Goal: Task Accomplishment & Management: Use online tool/utility

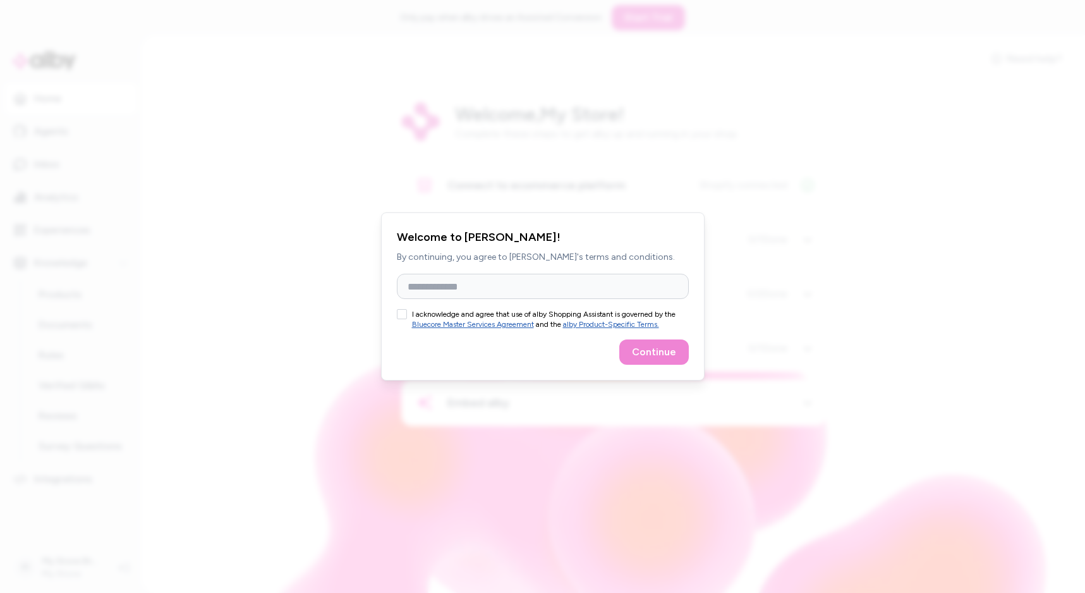
click at [403, 312] on button "I acknowledge and agree that use of alby Shopping Assistant is governed by the …" at bounding box center [402, 314] width 10 height 10
click at [538, 284] on input "Full Name" at bounding box center [543, 286] width 292 height 25
type input "********"
click at [653, 353] on button "Continue" at bounding box center [654, 351] width 70 height 25
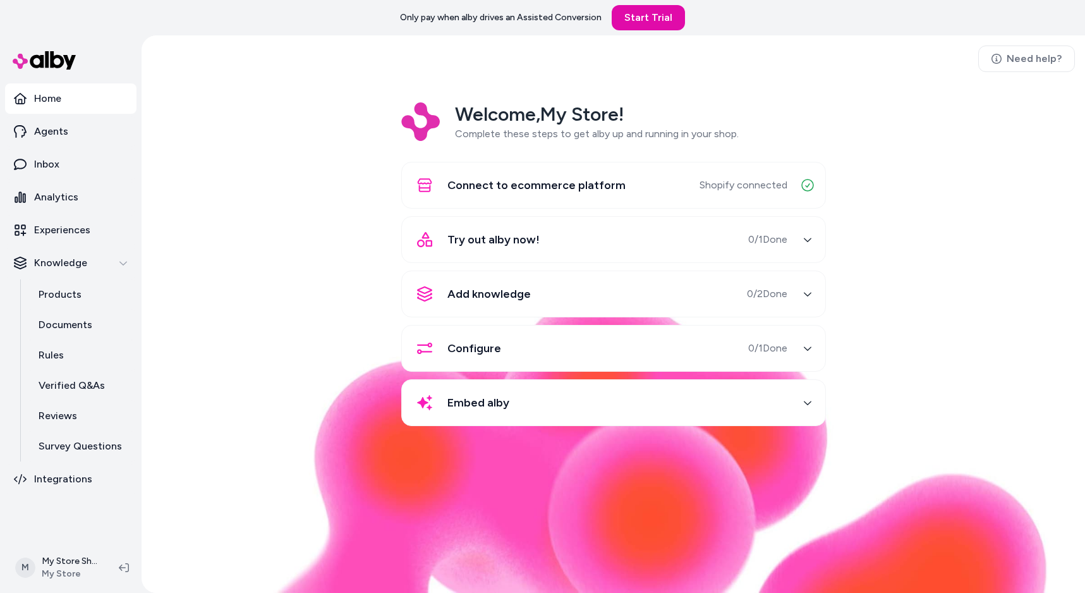
click at [533, 401] on div "Embed alby" at bounding box center [599, 402] width 378 height 30
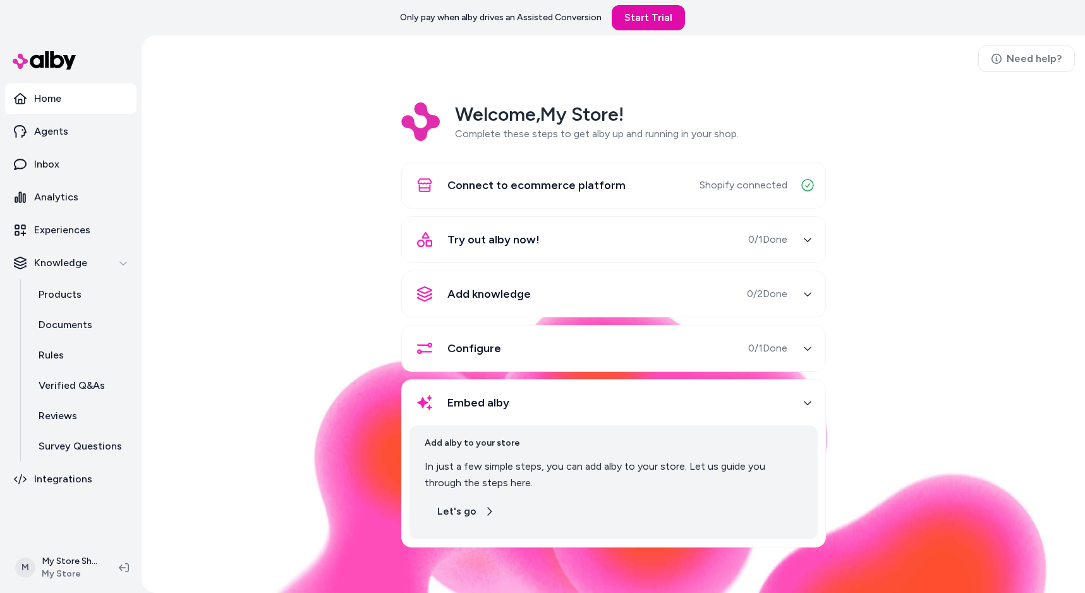
click at [449, 511] on button "Let's go" at bounding box center [466, 511] width 82 height 25
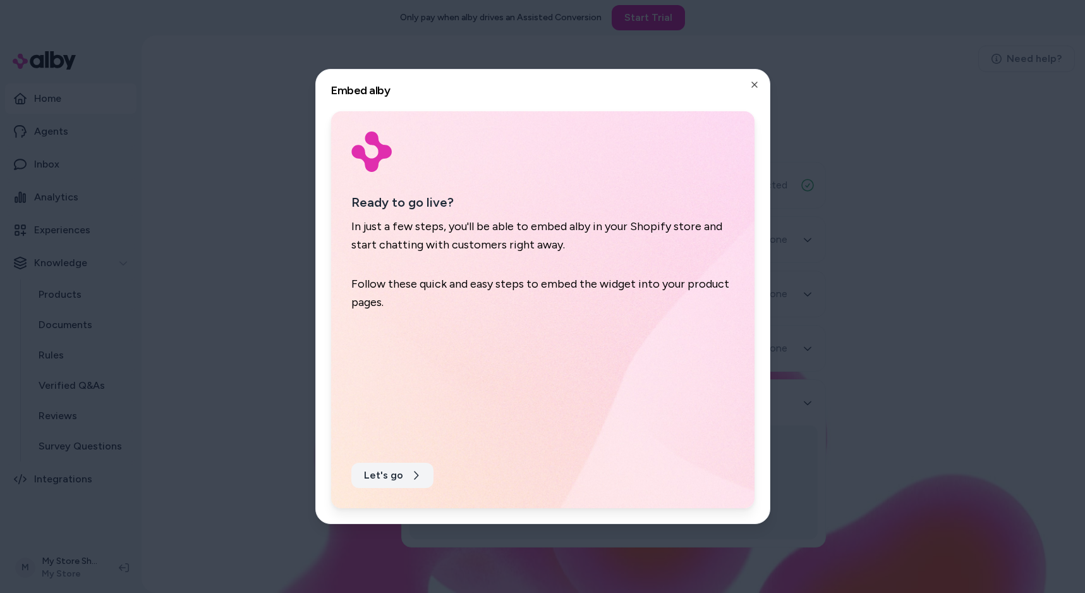
click at [389, 478] on button "Let's go" at bounding box center [392, 475] width 82 height 25
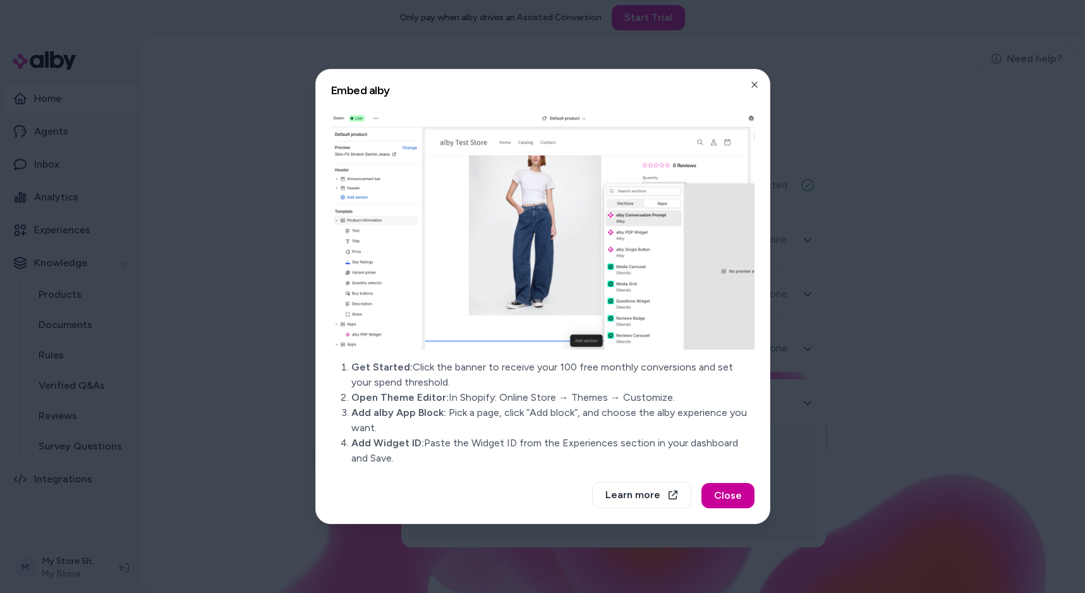
click at [733, 492] on button "Close" at bounding box center [728, 495] width 53 height 25
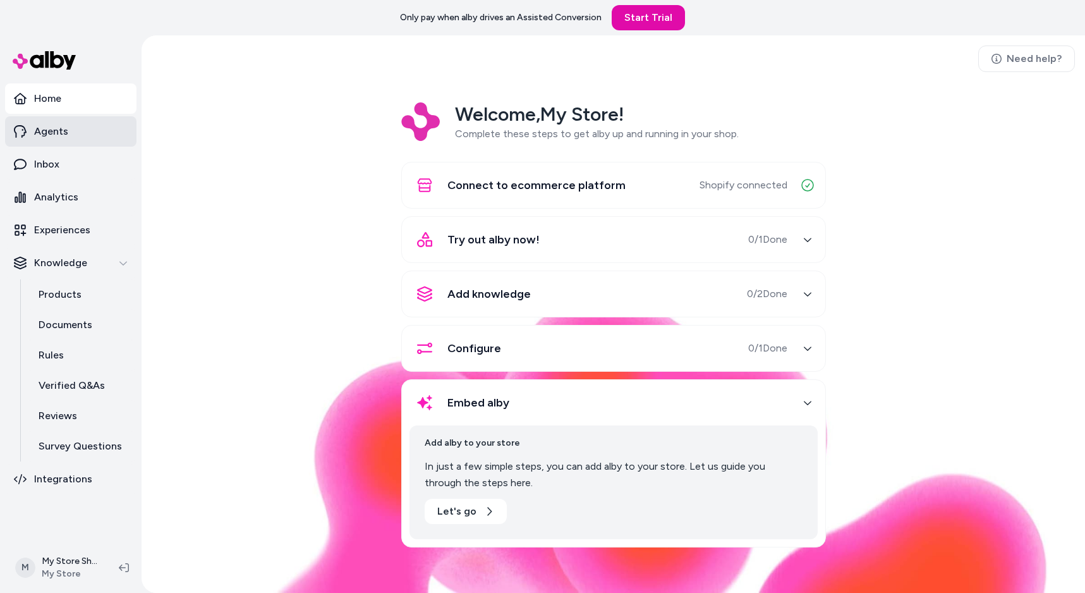
click at [77, 131] on link "Agents" at bounding box center [70, 131] width 131 height 30
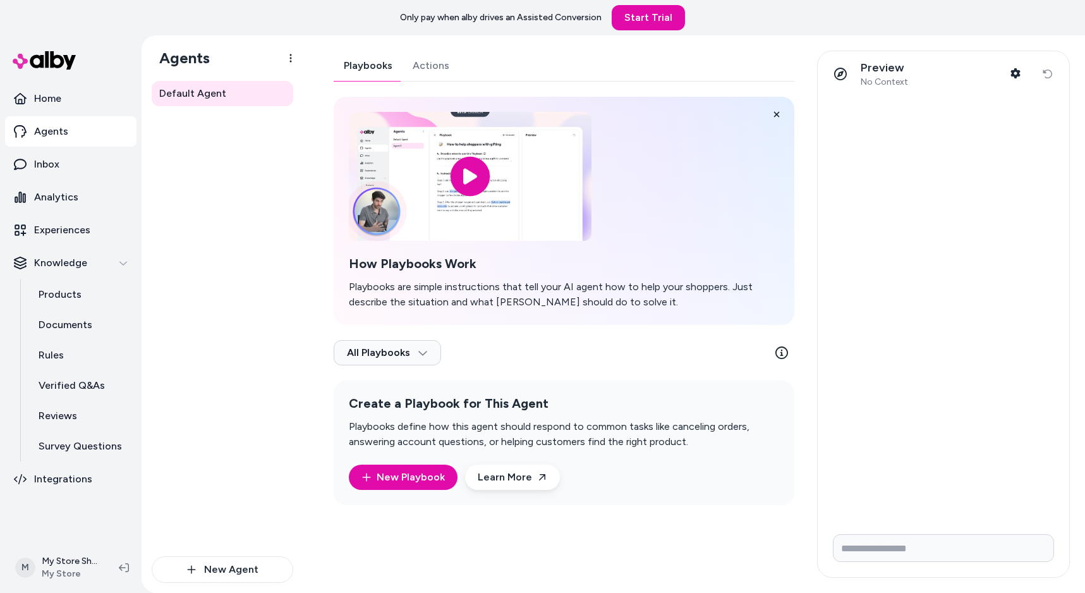
click at [1002, 253] on div at bounding box center [944, 310] width 252 height 427
click at [886, 542] on input "Write your prompt here" at bounding box center [943, 548] width 221 height 28
type input "*"
type input "****"
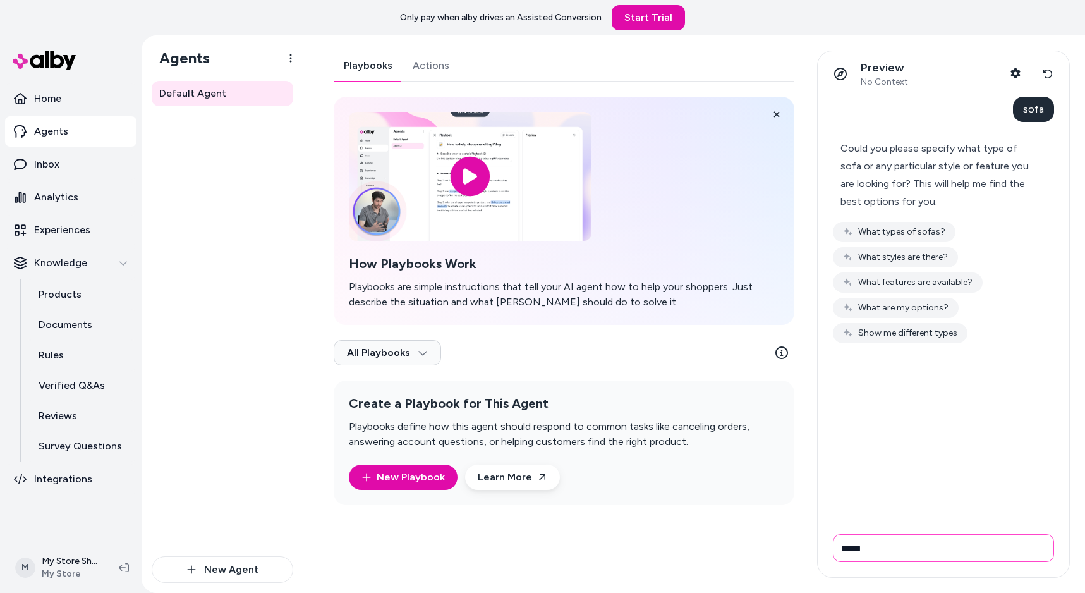
type input "*****"
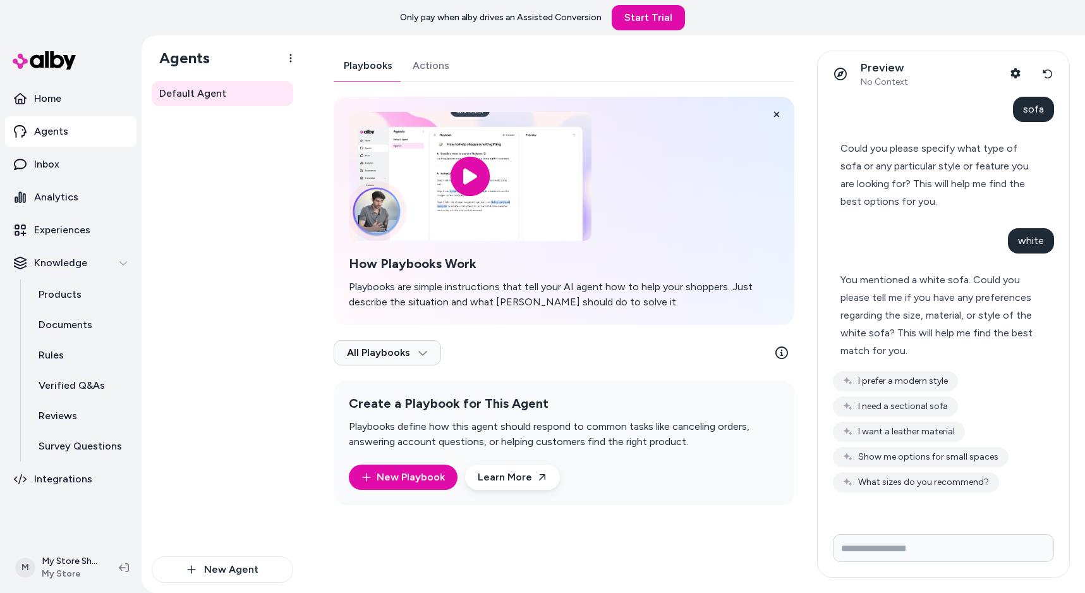
click at [963, 377] on div "I prefer a modern style I need a sectional sofa I want a leather material Show …" at bounding box center [943, 431] width 221 height 121
click at [929, 380] on button "I prefer a modern style" at bounding box center [895, 381] width 125 height 20
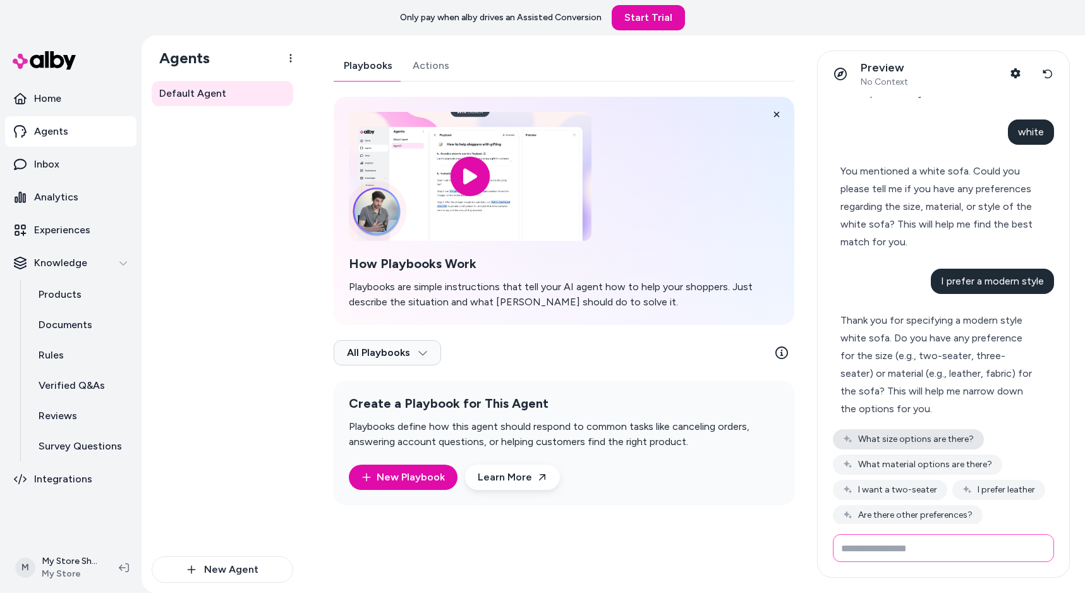
scroll to position [108, 0]
drag, startPoint x: 959, startPoint y: 358, endPoint x: 982, endPoint y: 358, distance: 23.4
click at [985, 358] on div "Thank you for specifying a modern style white sofa. Do you have any preference …" at bounding box center [938, 365] width 195 height 106
drag, startPoint x: 907, startPoint y: 356, endPoint x: 951, endPoint y: 356, distance: 43.6
click at [951, 356] on div "Thank you for specifying a modern style white sofa. Do you have any preference …" at bounding box center [938, 365] width 195 height 106
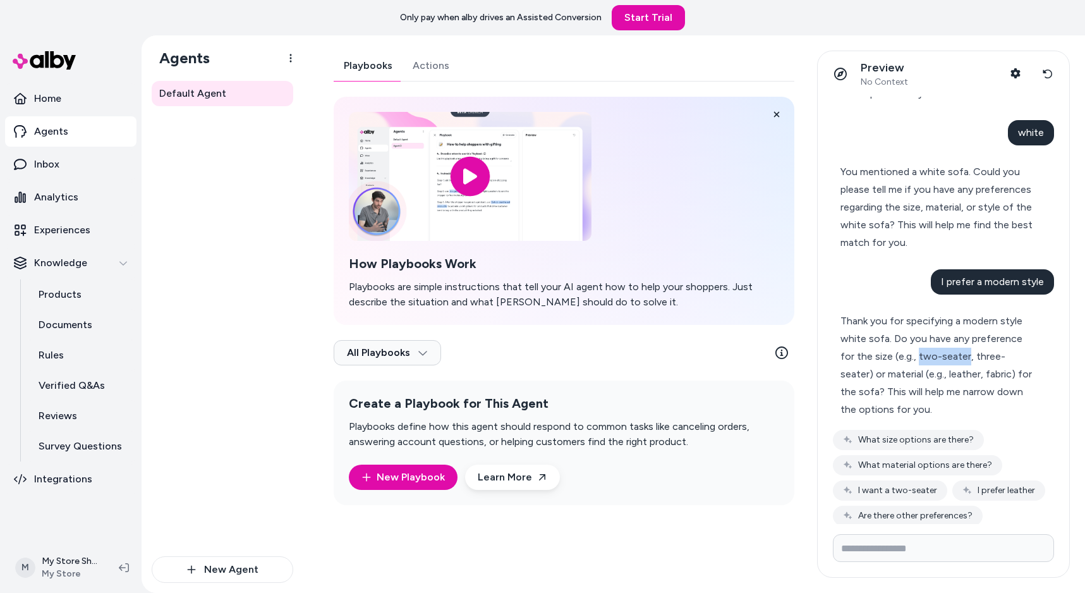
copy div "two-seater"
click at [884, 546] on input "Write your prompt here" at bounding box center [943, 548] width 221 height 28
paste input "**********"
type input "**********"
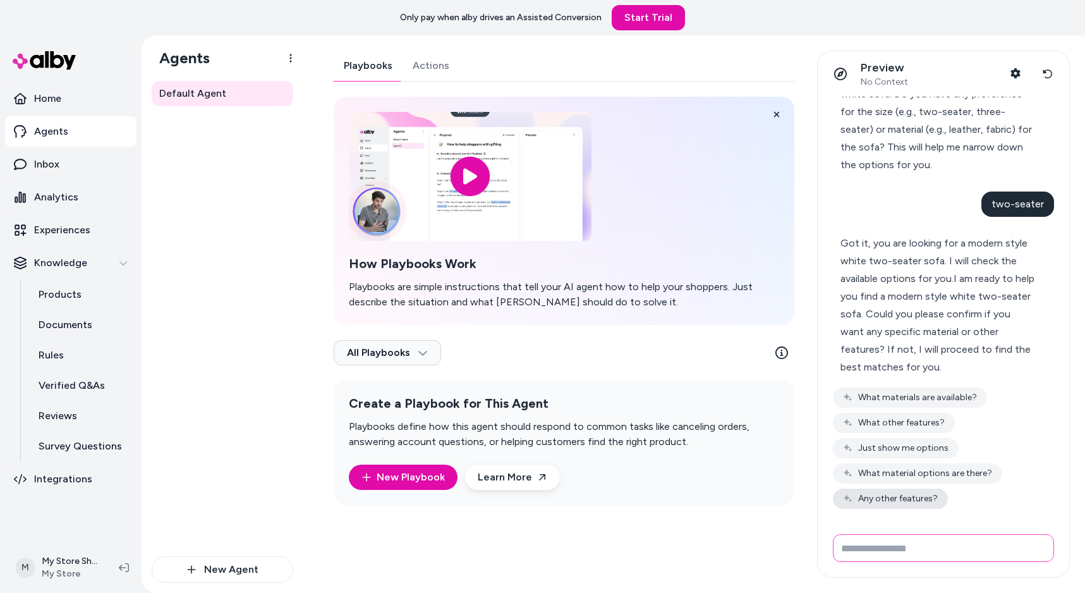
scroll to position [353, 0]
click at [1020, 545] on input "Write your prompt here" at bounding box center [943, 548] width 221 height 28
type input "**********"
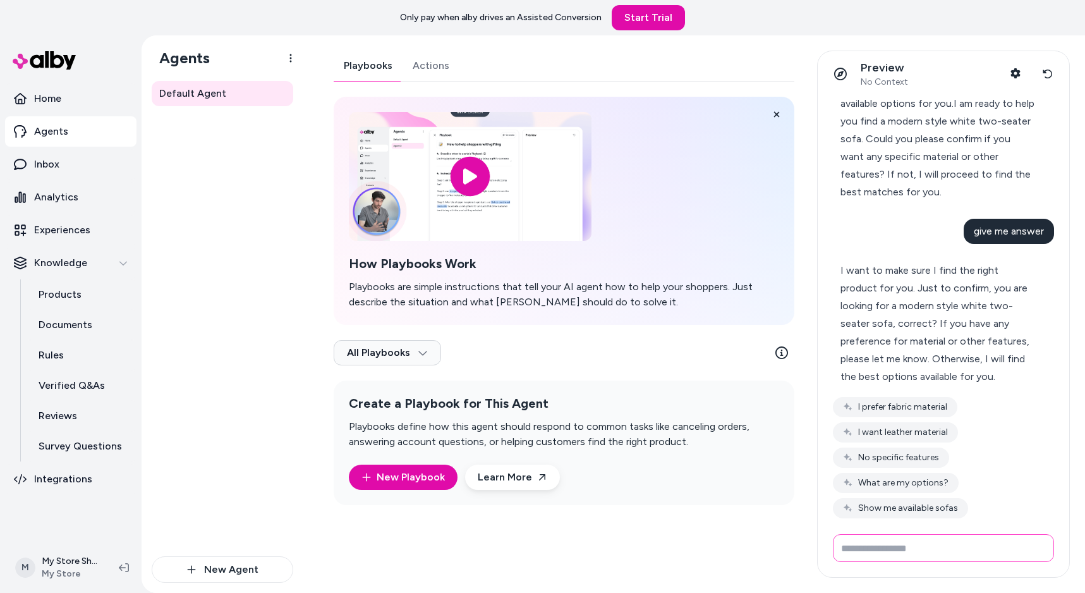
scroll to position [531, 0]
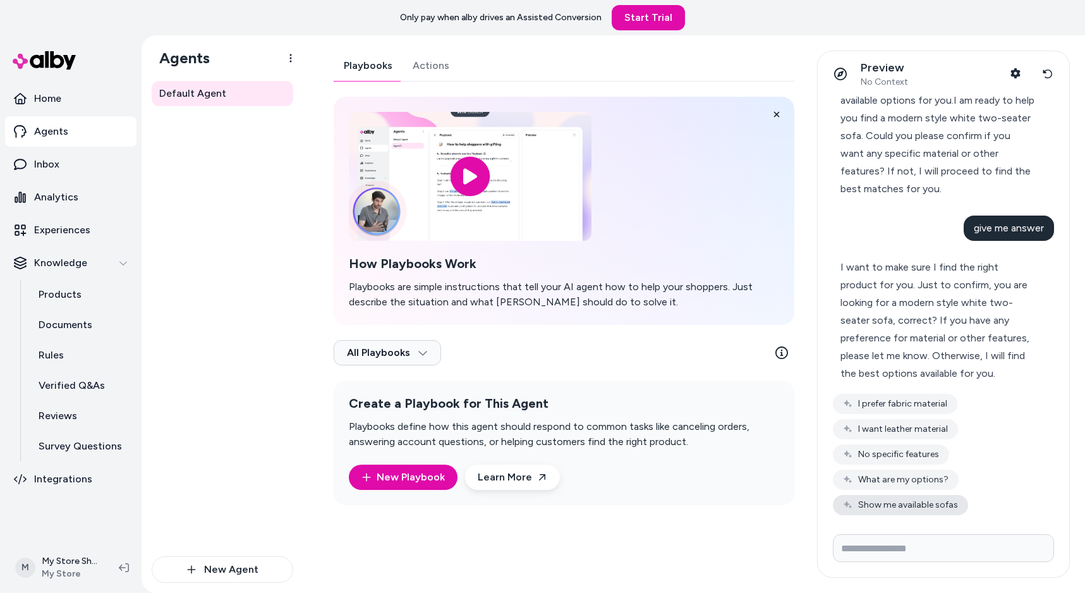
click at [956, 497] on button "Show me available sofas" at bounding box center [900, 505] width 135 height 20
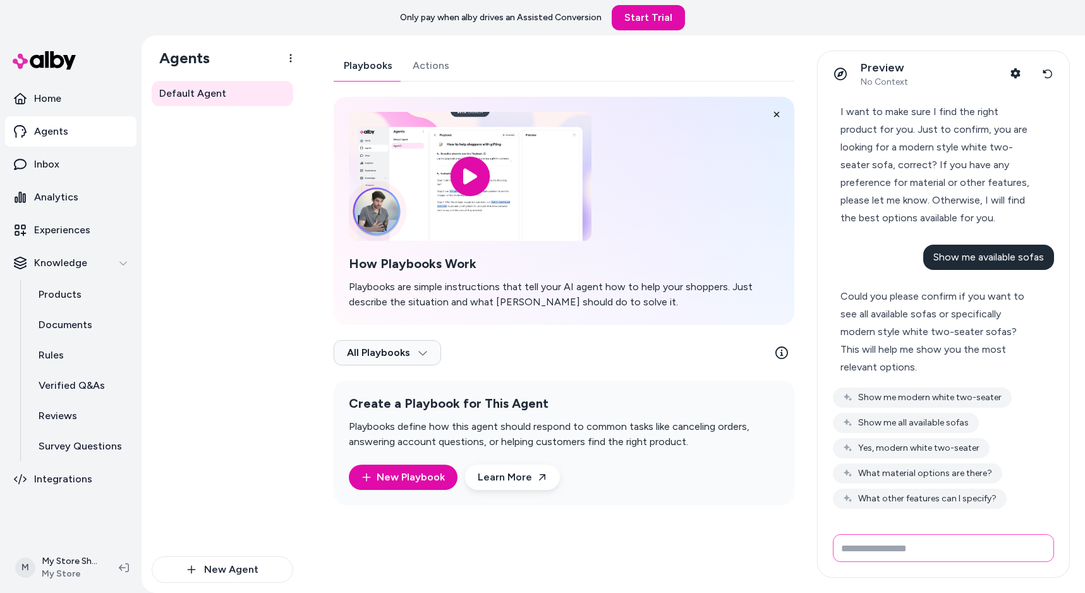
scroll to position [686, 0]
click at [945, 428] on button "Show me all available sofas" at bounding box center [906, 423] width 146 height 20
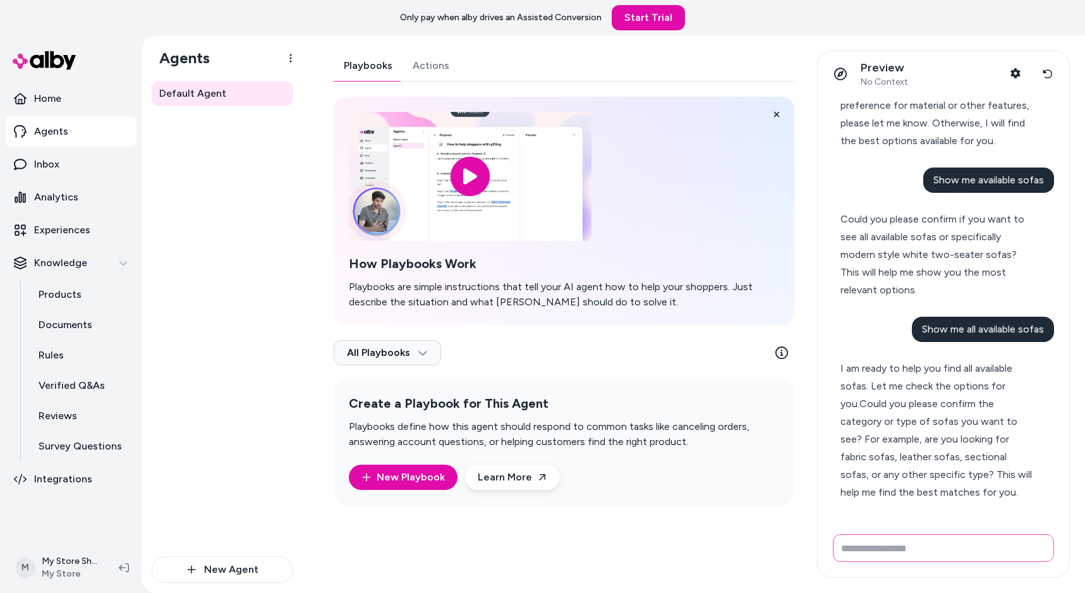
scroll to position [764, 0]
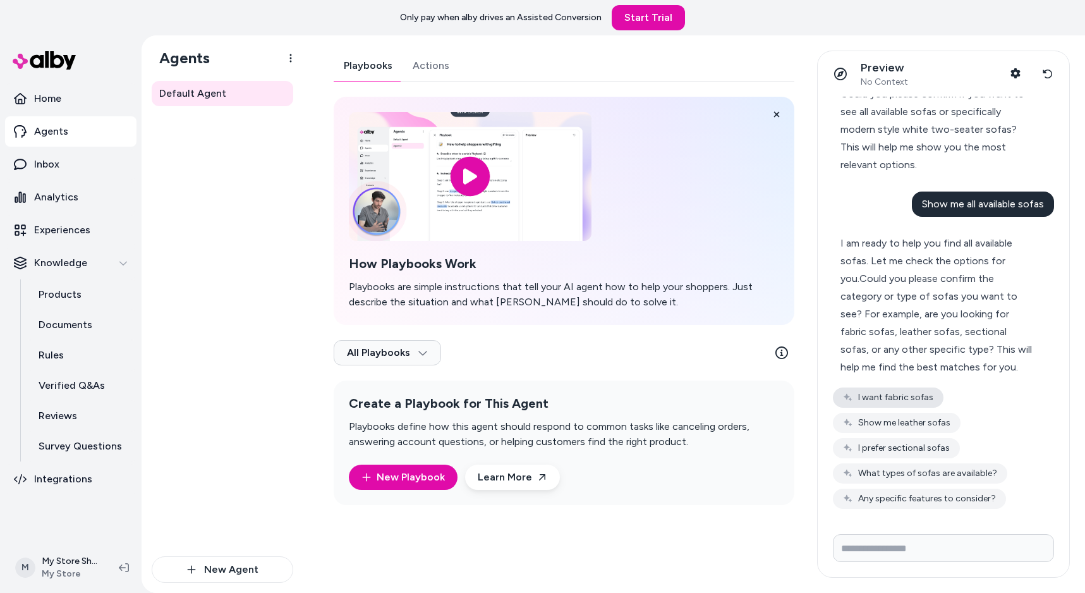
click at [908, 391] on button "I want fabric sofas" at bounding box center [888, 397] width 111 height 20
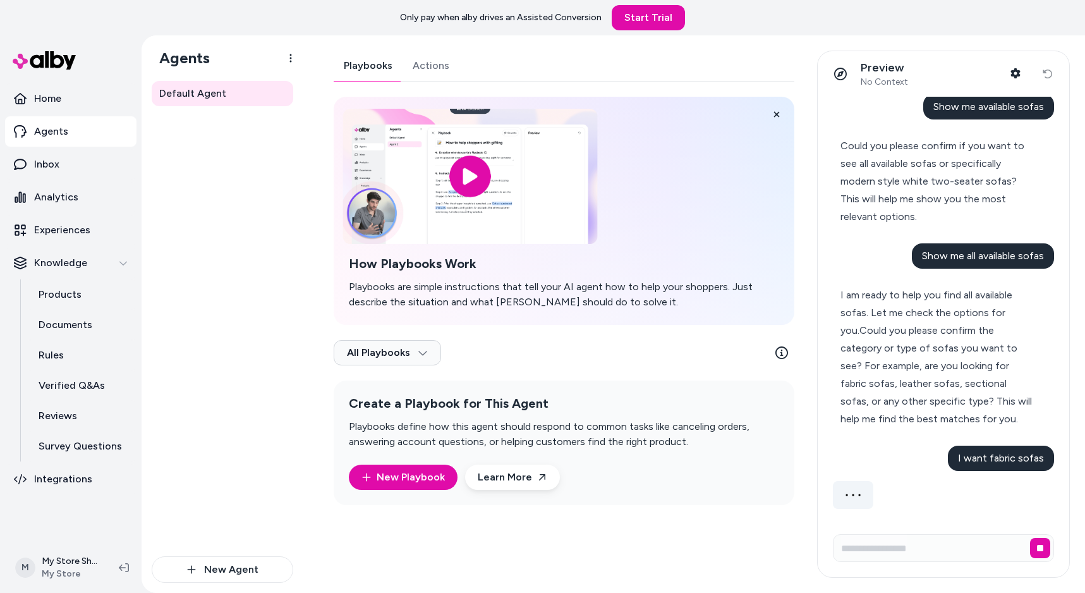
click at [477, 170] on input "image" at bounding box center [470, 176] width 255 height 135
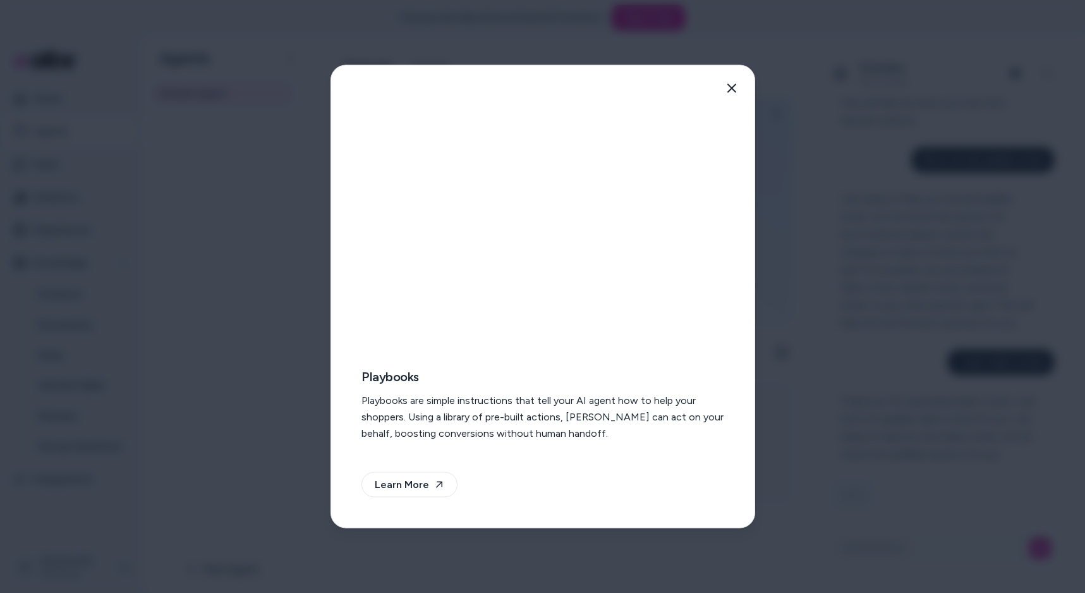
scroll to position [895, 0]
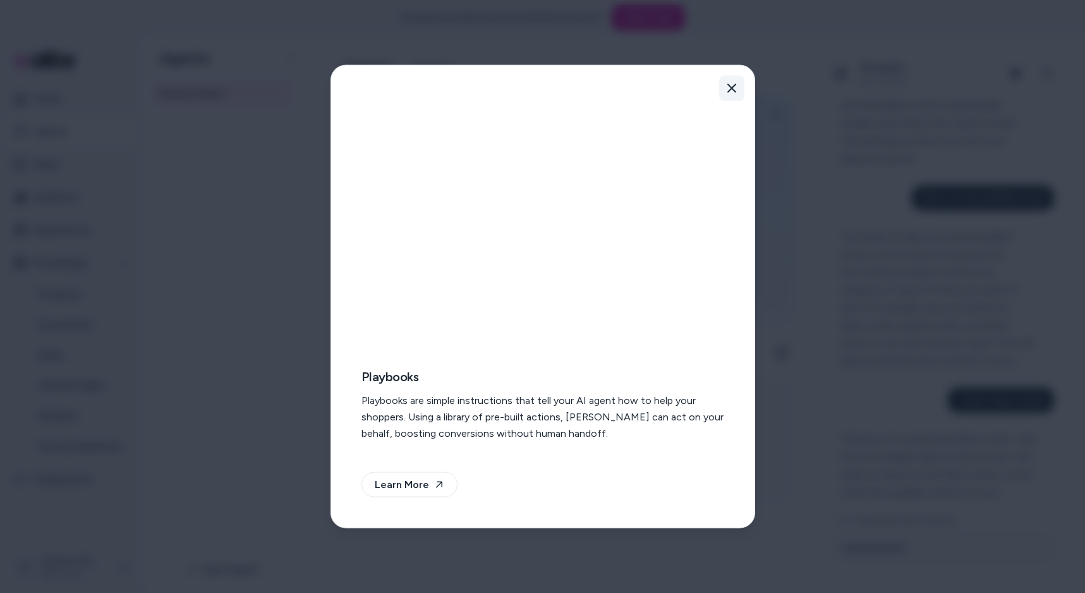
click at [733, 76] on button "Close" at bounding box center [731, 88] width 25 height 25
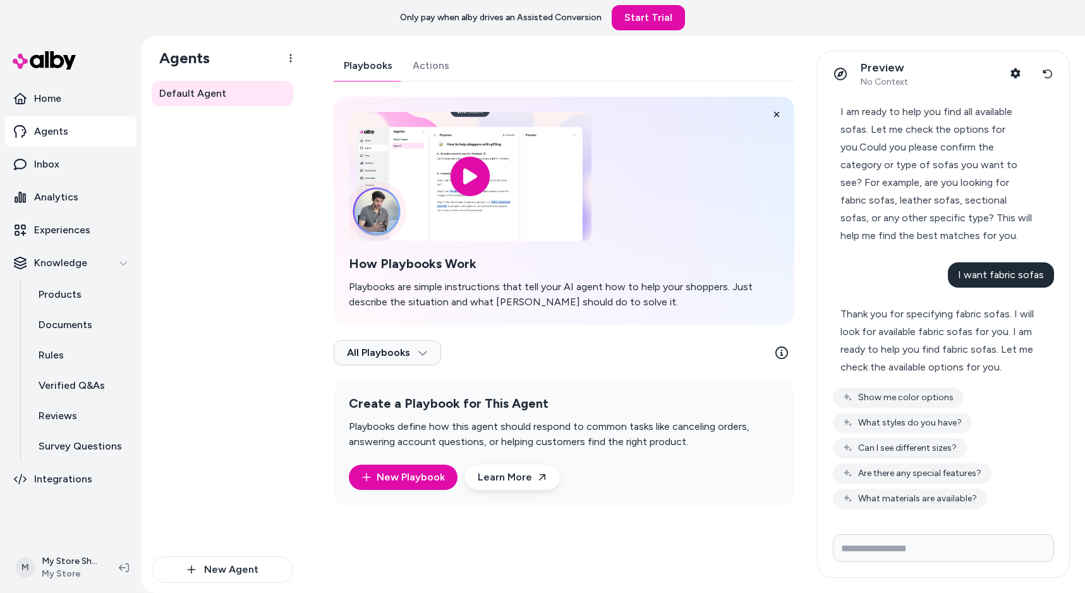
scroll to position [1020, 0]
click at [882, 549] on input "Write your prompt here" at bounding box center [943, 548] width 221 height 28
click at [901, 544] on input "Write your prompt here" at bounding box center [943, 548] width 221 height 28
paste input "**********"
type input "**********"
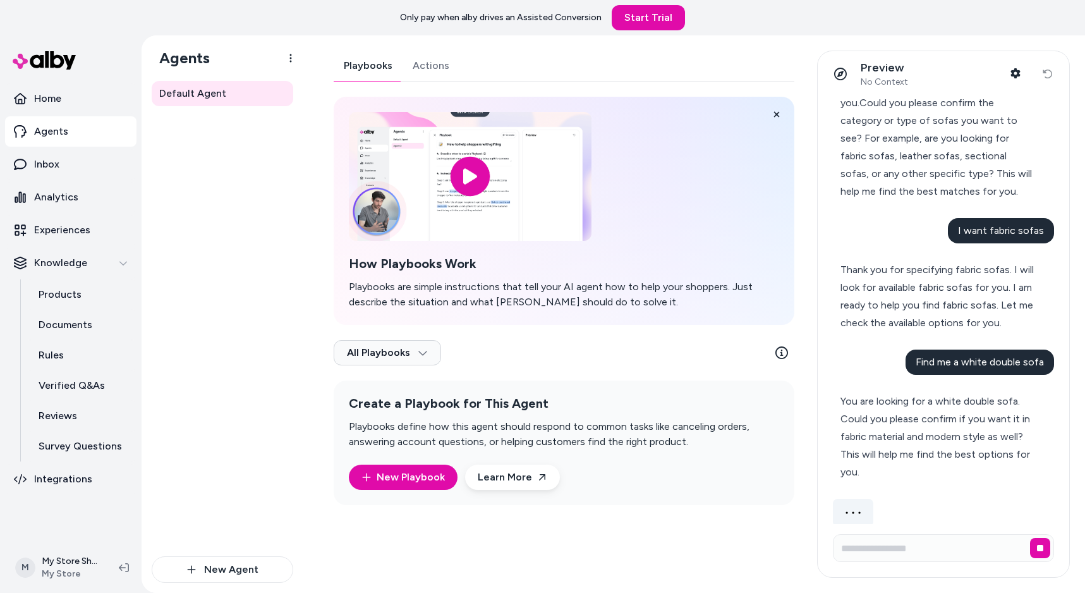
scroll to position [1044, 0]
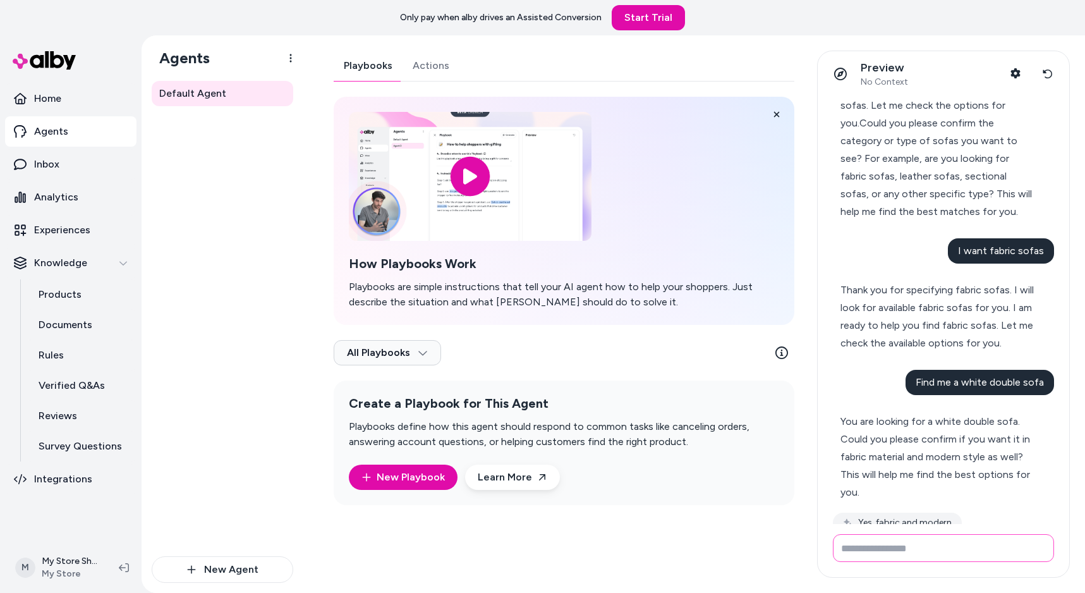
type input "*"
type input "**"
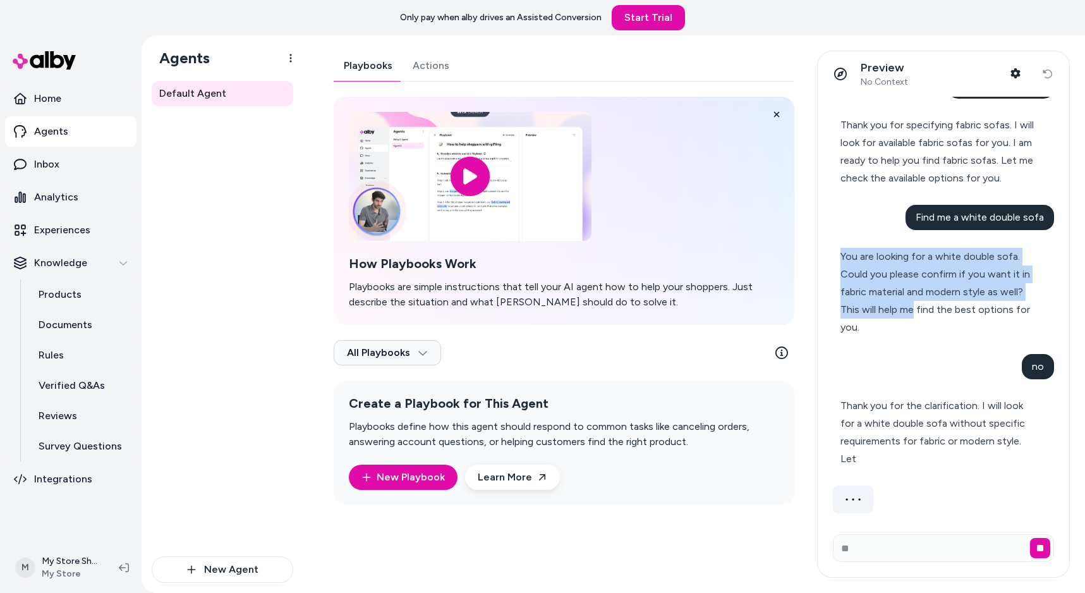
scroll to position [1214, 0]
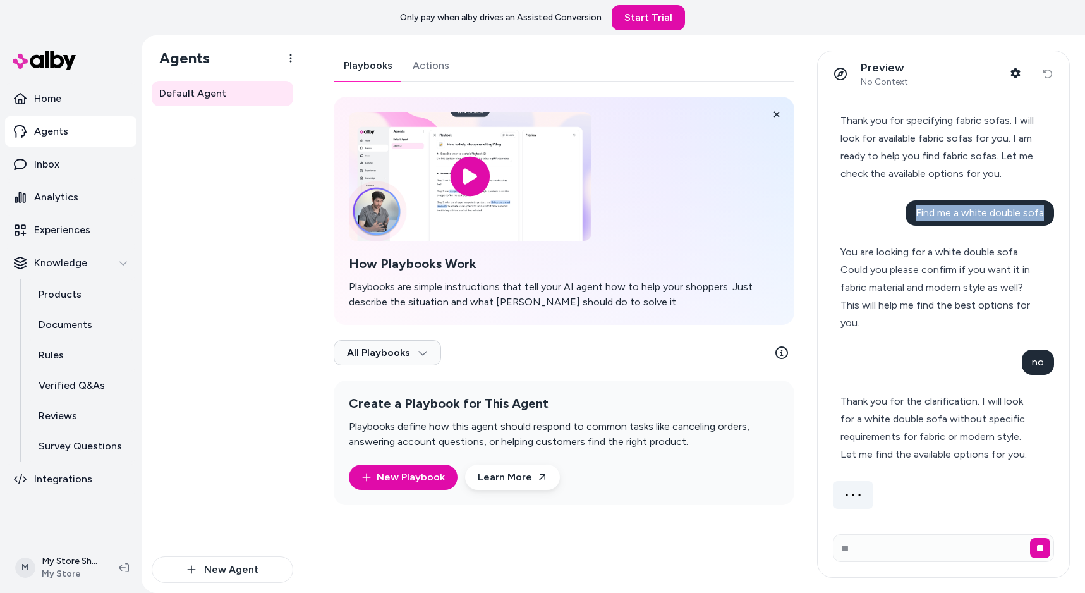
drag, startPoint x: 1047, startPoint y: 308, endPoint x: 911, endPoint y: 200, distance: 173.6
click at [911, 200] on div "Find me a white double sofa" at bounding box center [943, 212] width 221 height 25
copy span "Find me a white double sofa"
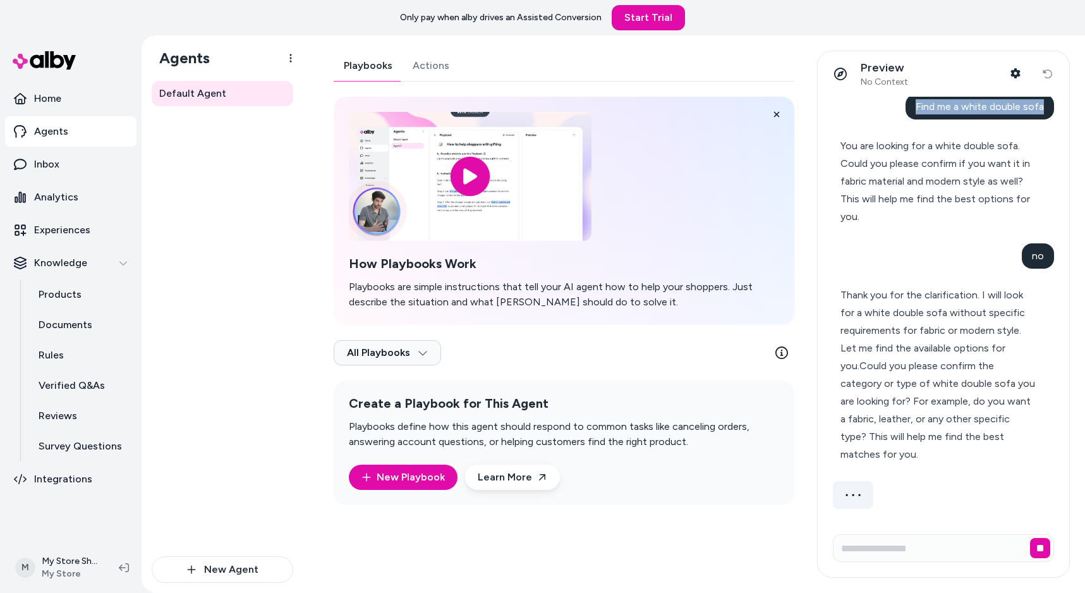
scroll to position [1282, 0]
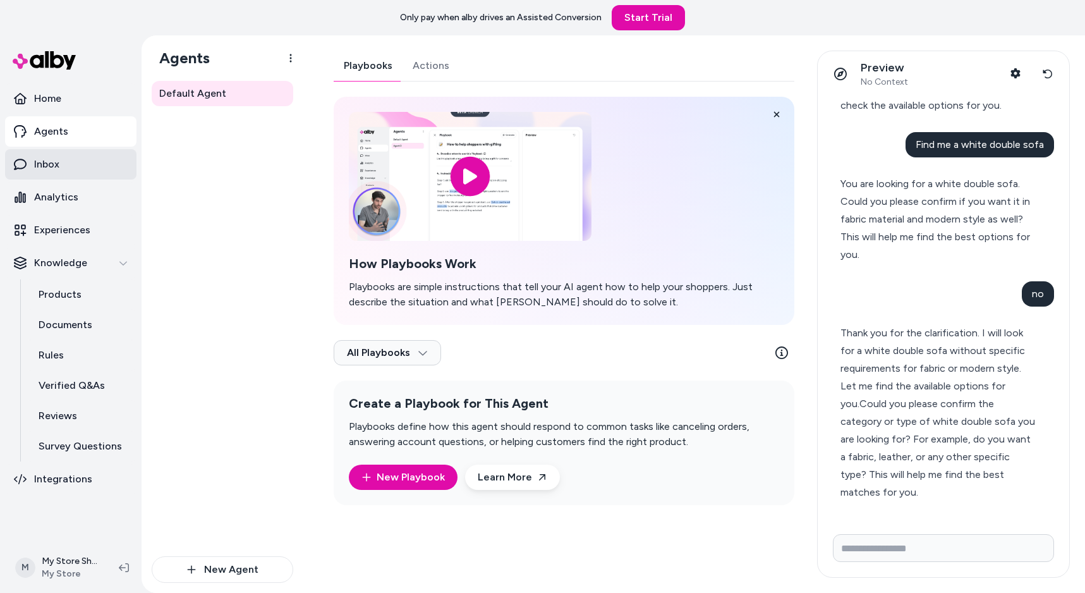
click at [100, 157] on link "Inbox" at bounding box center [70, 164] width 131 height 30
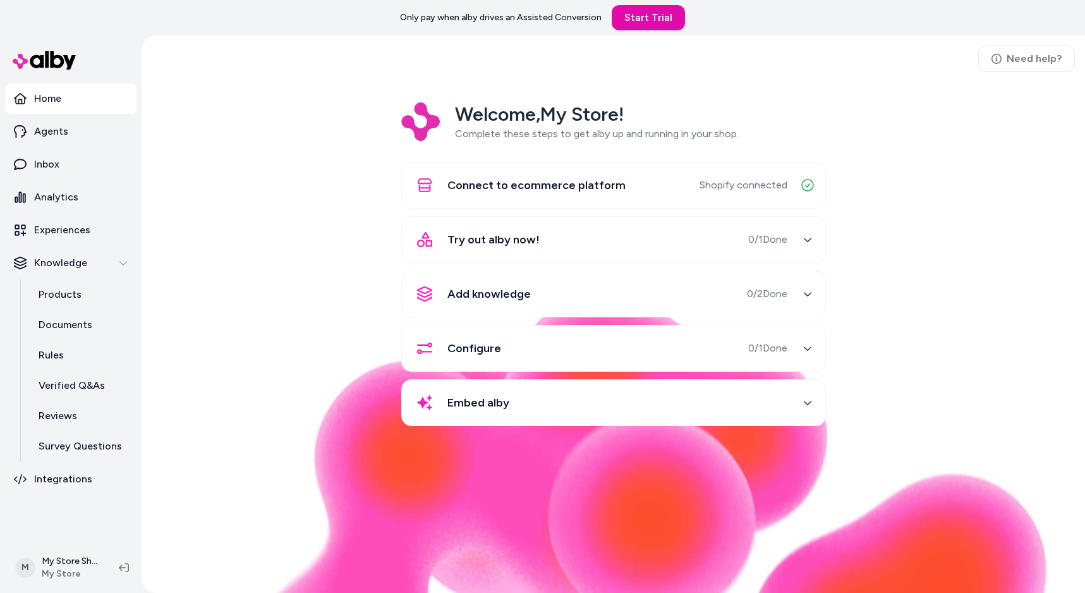
click at [700, 394] on div "Embed alby" at bounding box center [599, 402] width 378 height 30
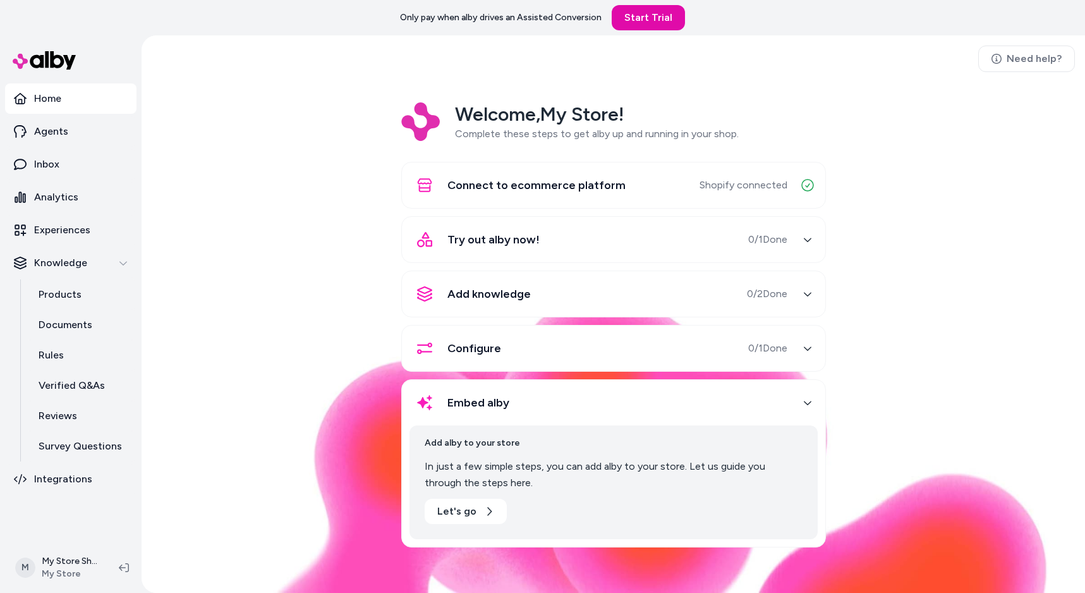
click at [984, 321] on div "Welcome, My Store ! Complete these steps to get alby up and running in your sho…" at bounding box center [613, 333] width 923 height 463
click at [69, 136] on link "Agents" at bounding box center [70, 131] width 131 height 30
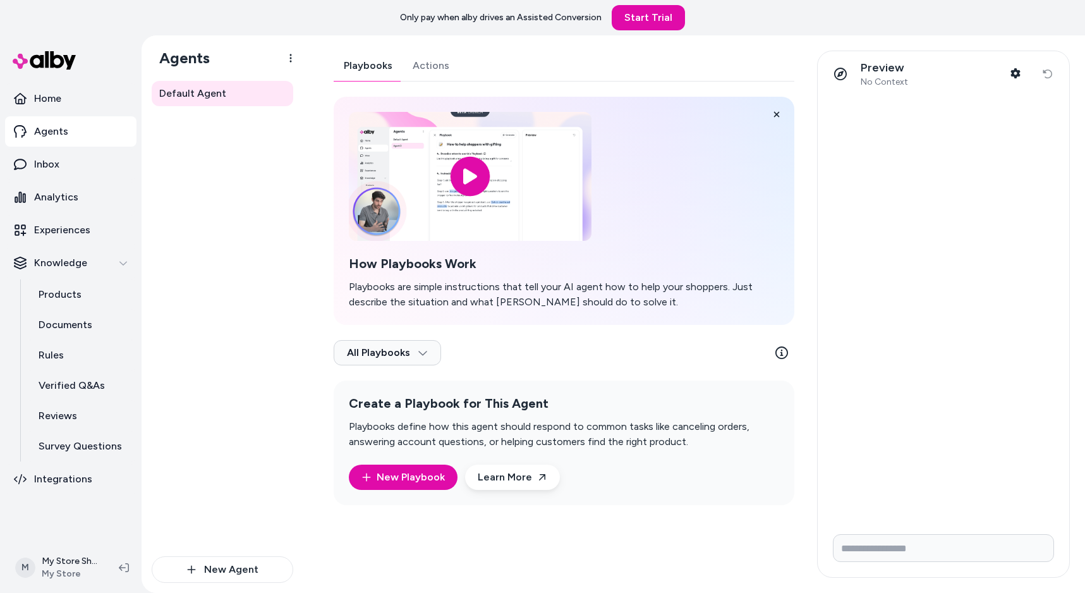
click at [444, 61] on link "Actions" at bounding box center [431, 66] width 57 height 30
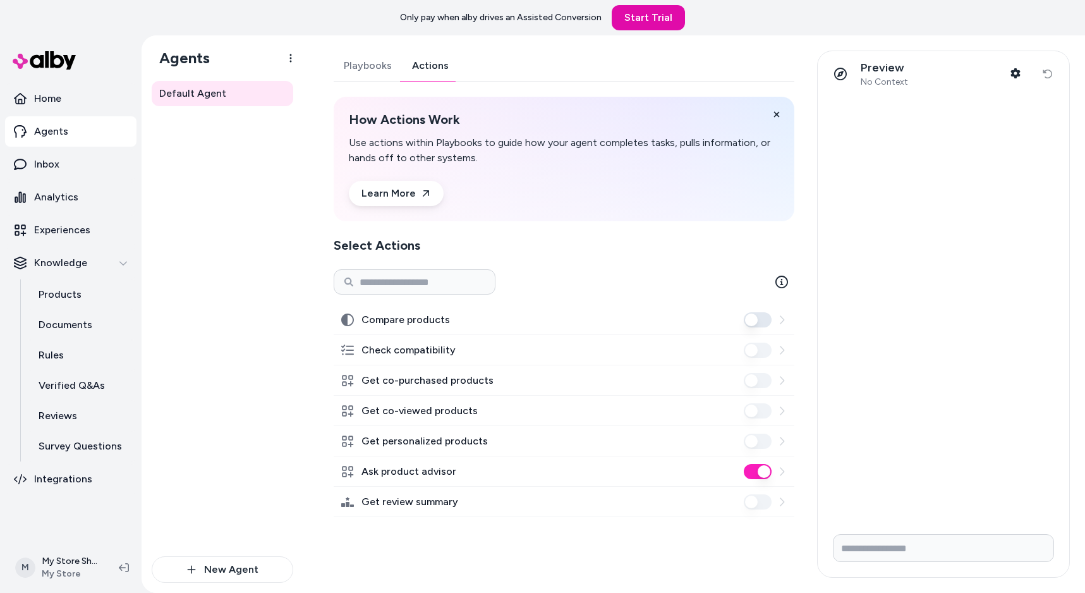
click at [762, 320] on button "Compare products" at bounding box center [758, 319] width 28 height 15
click at [783, 284] on icon at bounding box center [782, 282] width 13 height 13
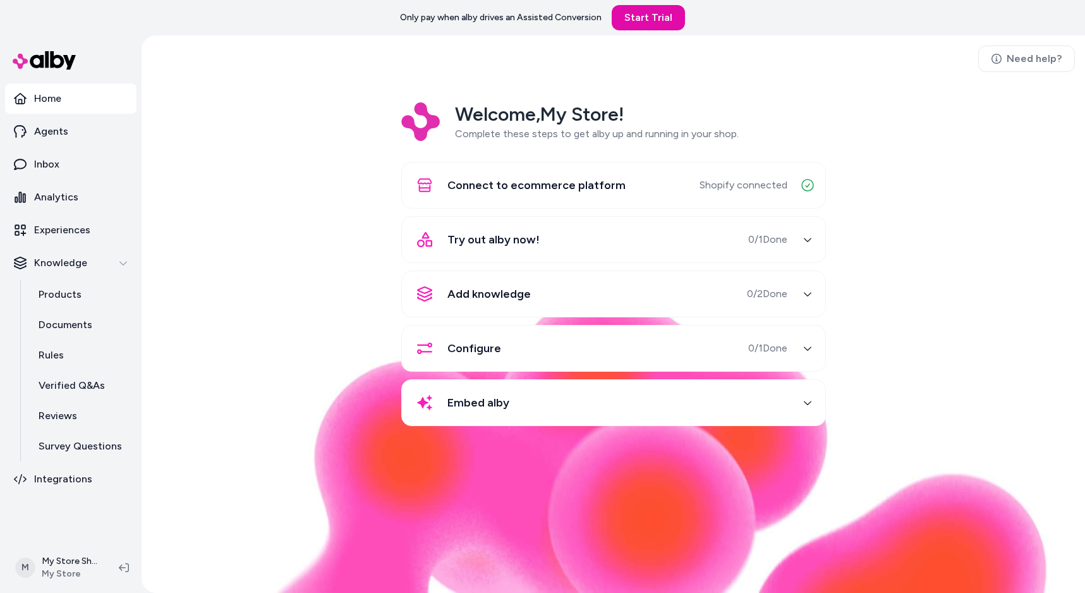
click at [716, 245] on div "Try out alby now! 0 / 1 Done" at bounding box center [599, 239] width 378 height 30
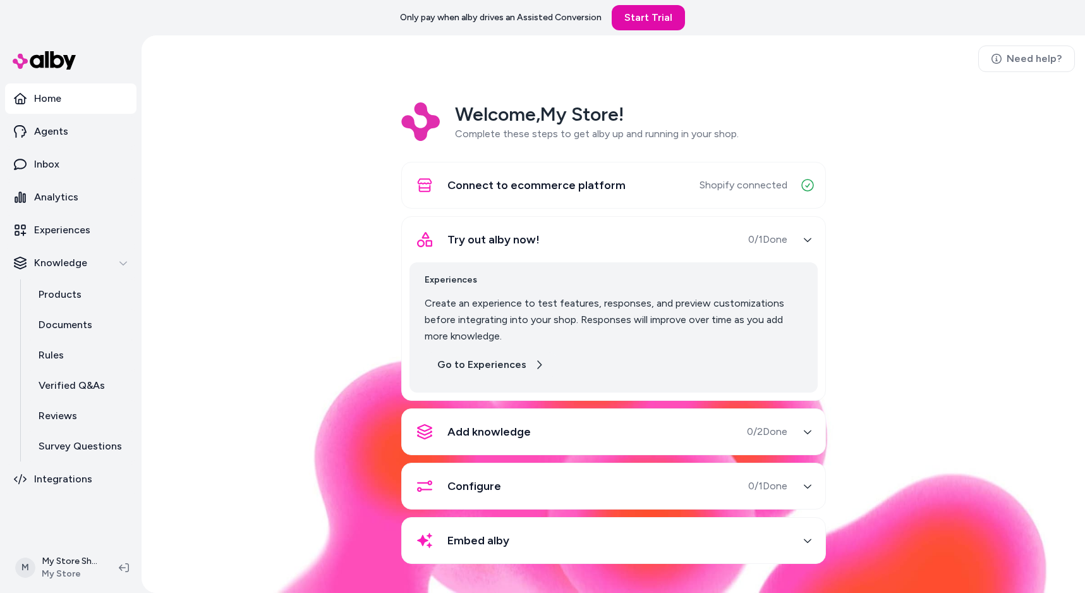
click at [482, 364] on link "Go to Experiences" at bounding box center [491, 364] width 132 height 25
click at [76, 142] on link "Agents" at bounding box center [70, 131] width 131 height 30
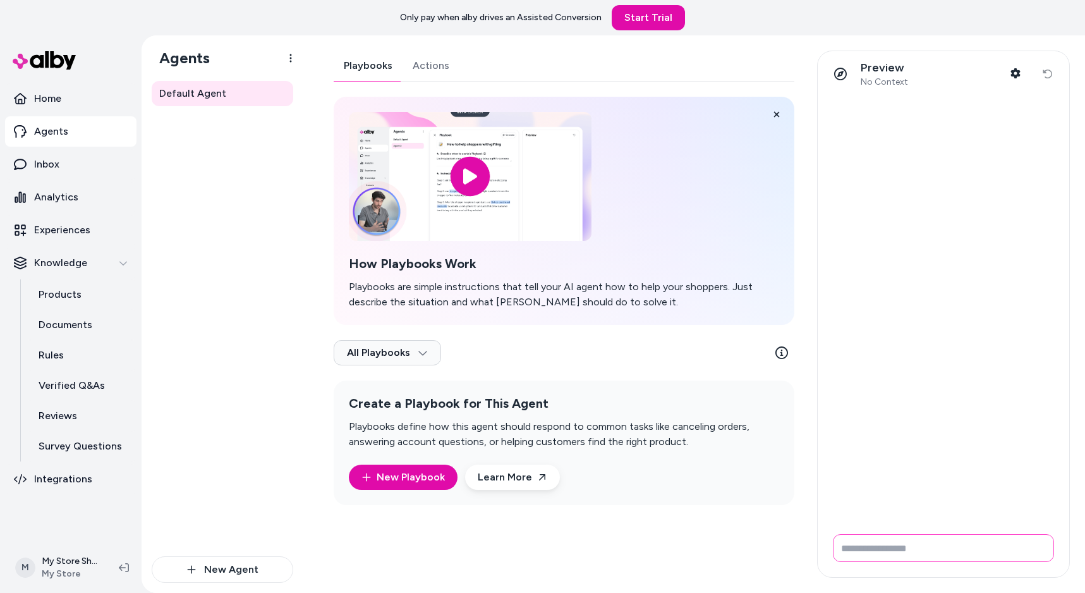
click at [968, 546] on input "Write your prompt here" at bounding box center [943, 548] width 221 height 28
click at [893, 544] on input "Write your prompt here" at bounding box center [943, 548] width 221 height 28
paste input "**********"
type input "**********"
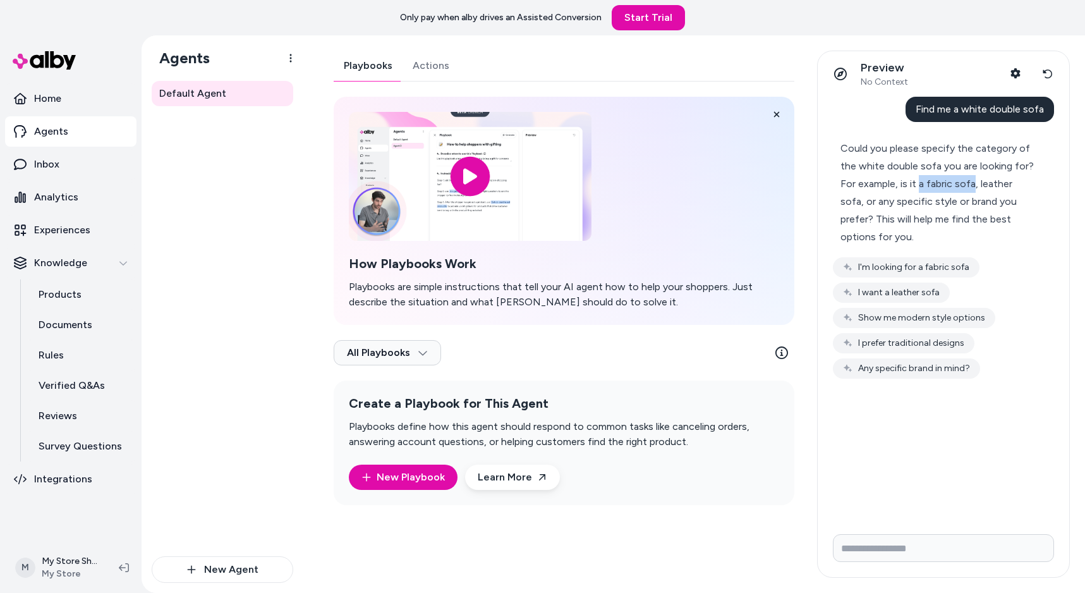
drag, startPoint x: 919, startPoint y: 184, endPoint x: 974, endPoint y: 183, distance: 55.0
click at [974, 183] on div "Could you please specify the category of the white double sofa you are looking …" at bounding box center [938, 193] width 195 height 106
copy div "a fabric sofa"
click at [882, 551] on input "Write your prompt here" at bounding box center [943, 548] width 221 height 28
paste input "**********"
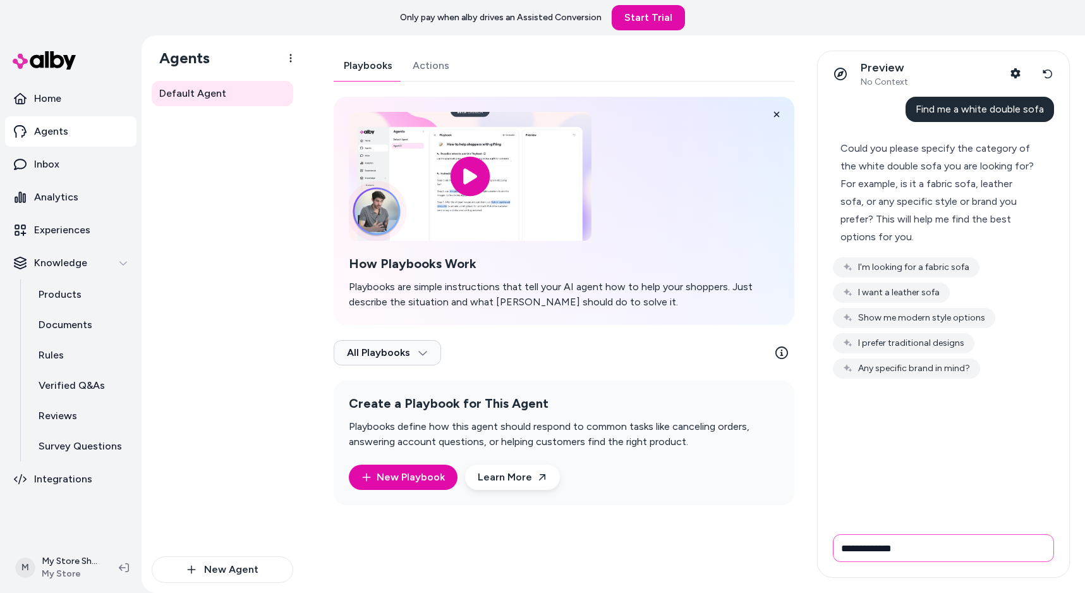
type input "**********"
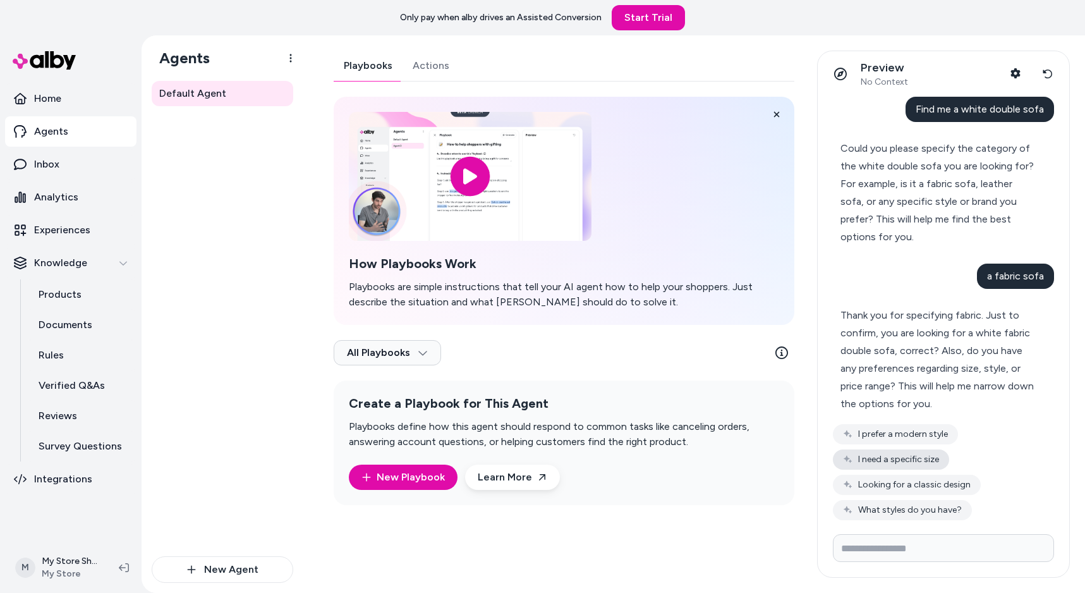
click at [896, 455] on button "I need a specific size" at bounding box center [891, 459] width 116 height 20
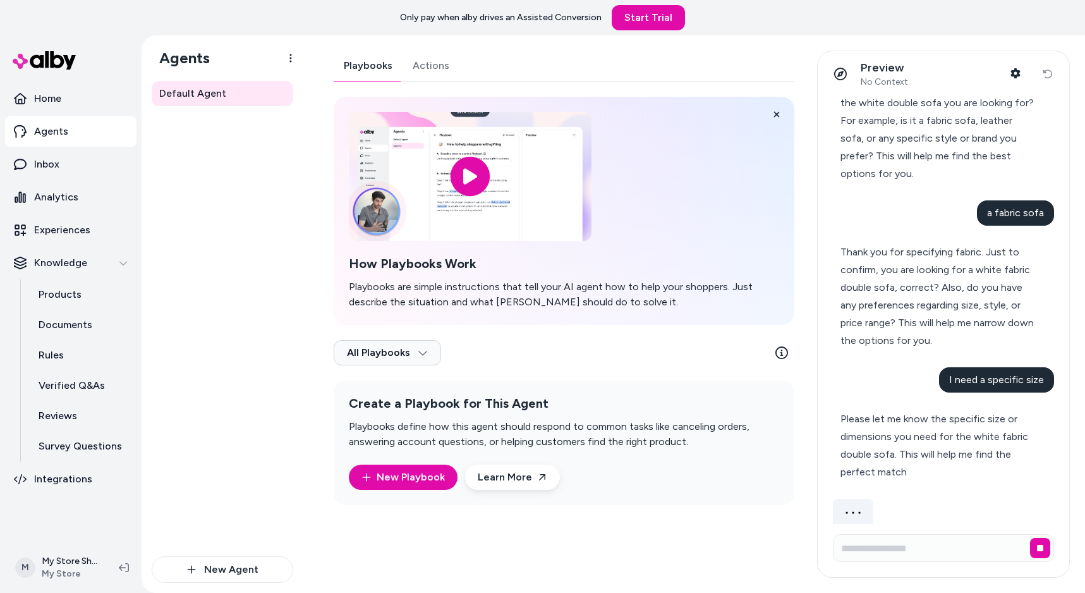
scroll to position [43, 0]
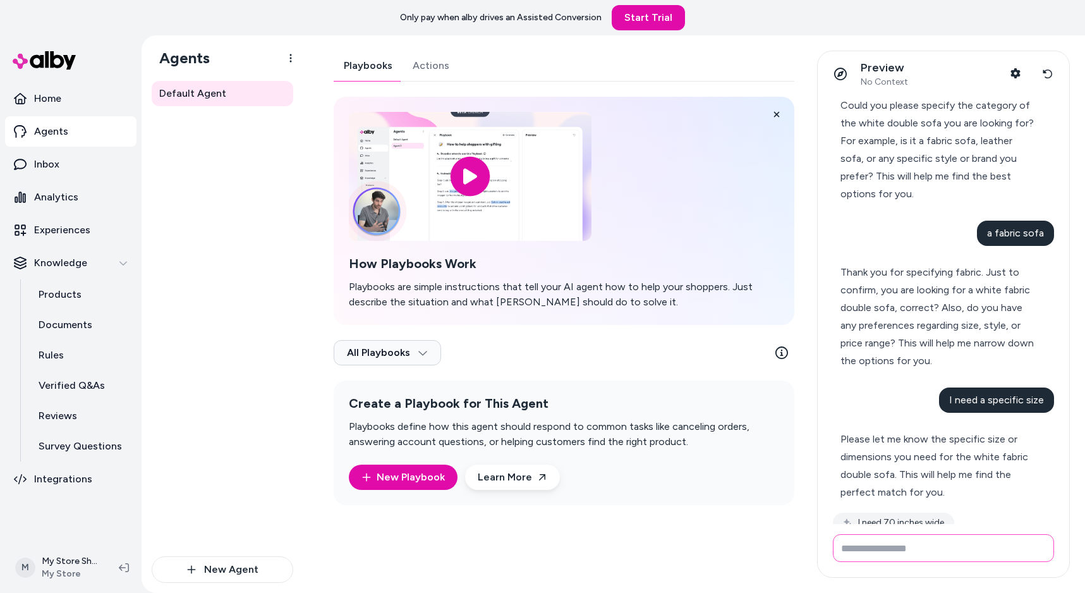
paste input "**********"
type input "**********"
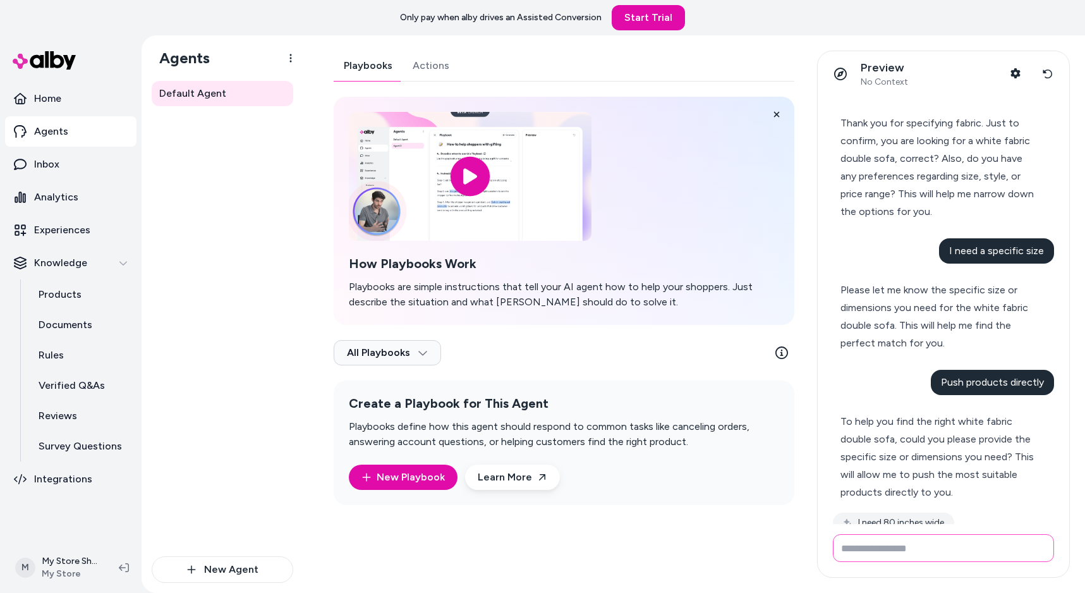
scroll to position [288, 0]
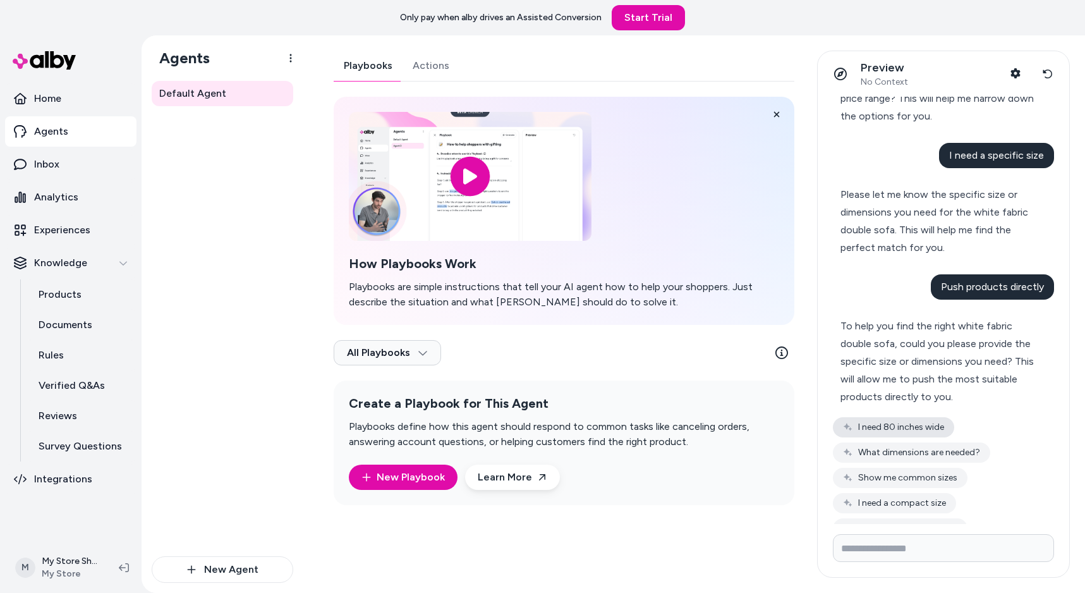
click at [944, 426] on button "I need 80 inches wide" at bounding box center [893, 427] width 121 height 20
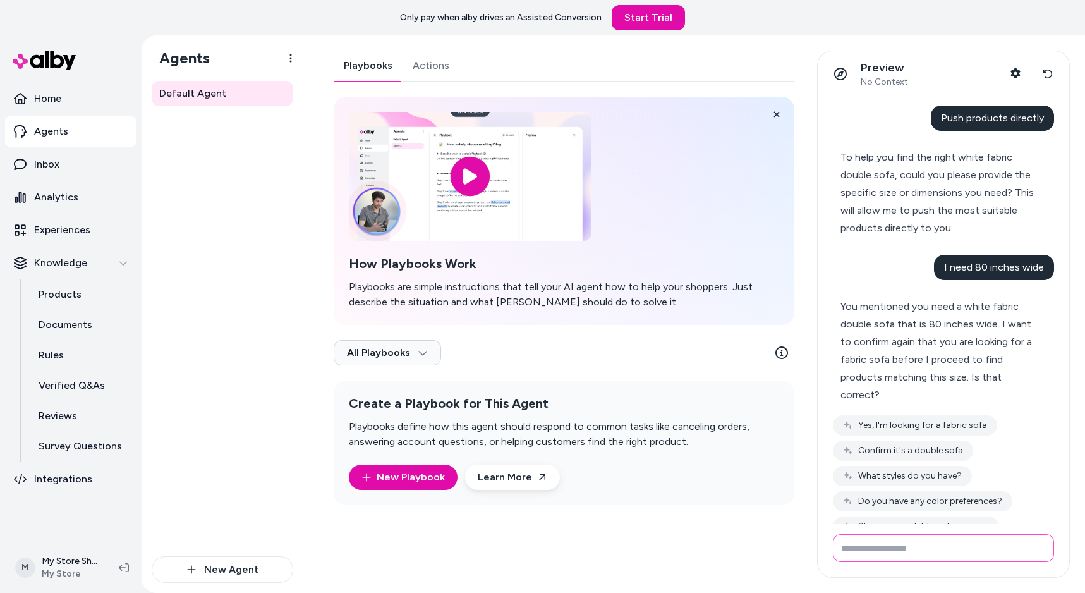
scroll to position [484, 0]
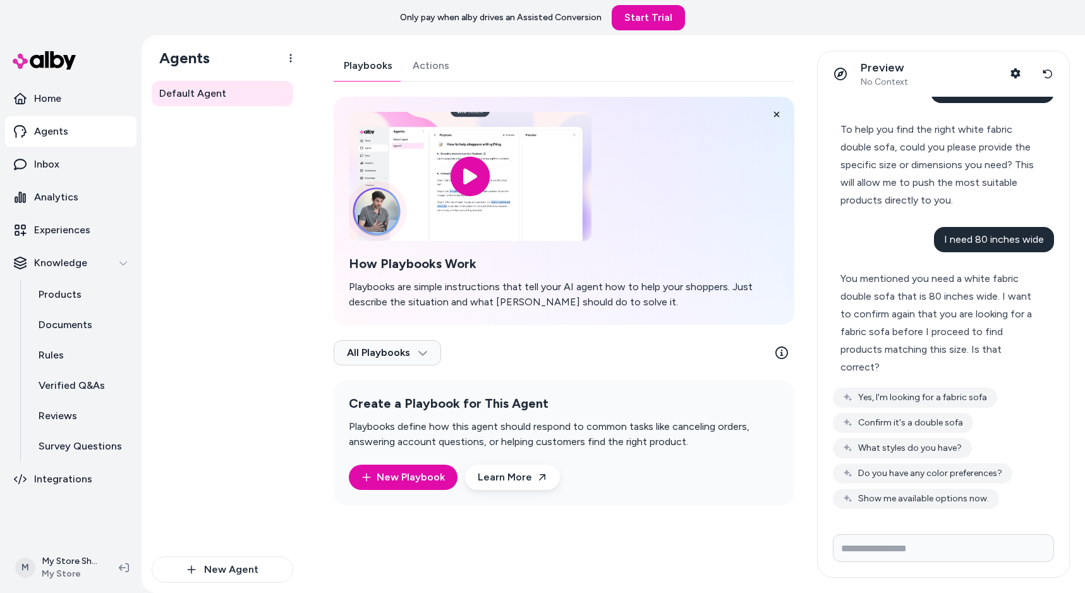
drag, startPoint x: 942, startPoint y: 423, endPoint x: 992, endPoint y: 436, distance: 51.5
click at [942, 423] on button "Confirm it's a double sofa" at bounding box center [903, 423] width 140 height 20
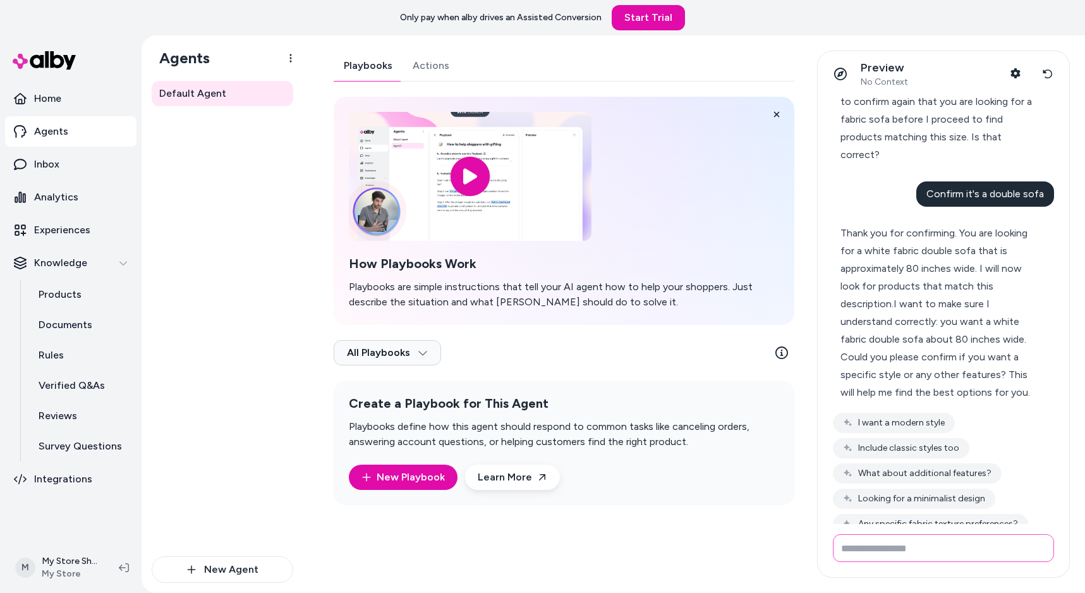
scroll to position [722, 0]
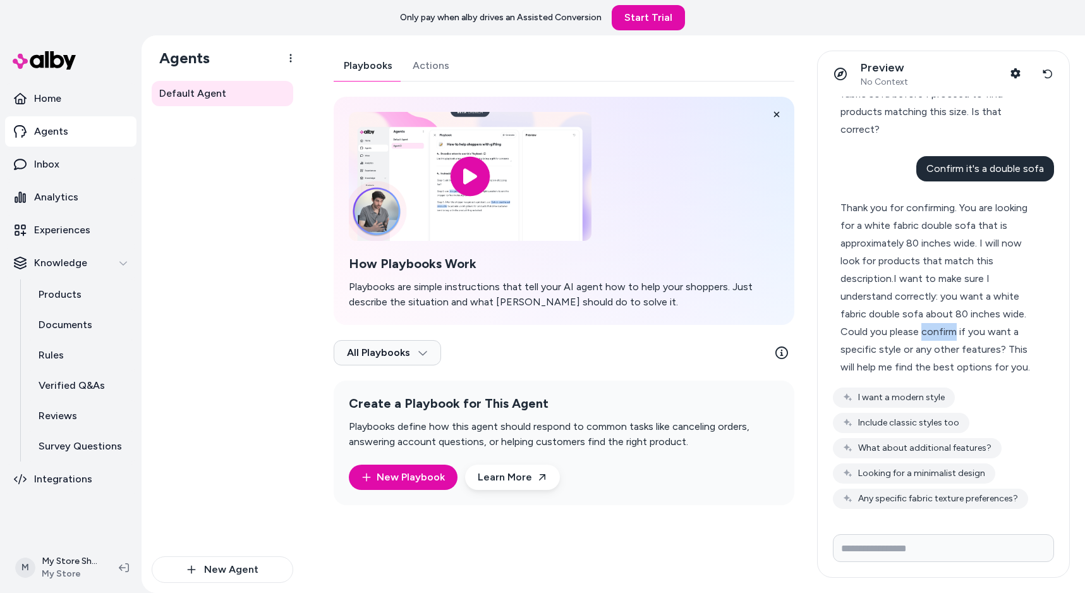
drag, startPoint x: 923, startPoint y: 329, endPoint x: 953, endPoint y: 330, distance: 29.7
click at [953, 330] on div "Thank you for confirming. You are looking for a white fabric double sofa that i…" at bounding box center [938, 287] width 195 height 177
copy div "confirm"
click at [887, 552] on input "Write your prompt here" at bounding box center [943, 548] width 221 height 28
paste input "*******"
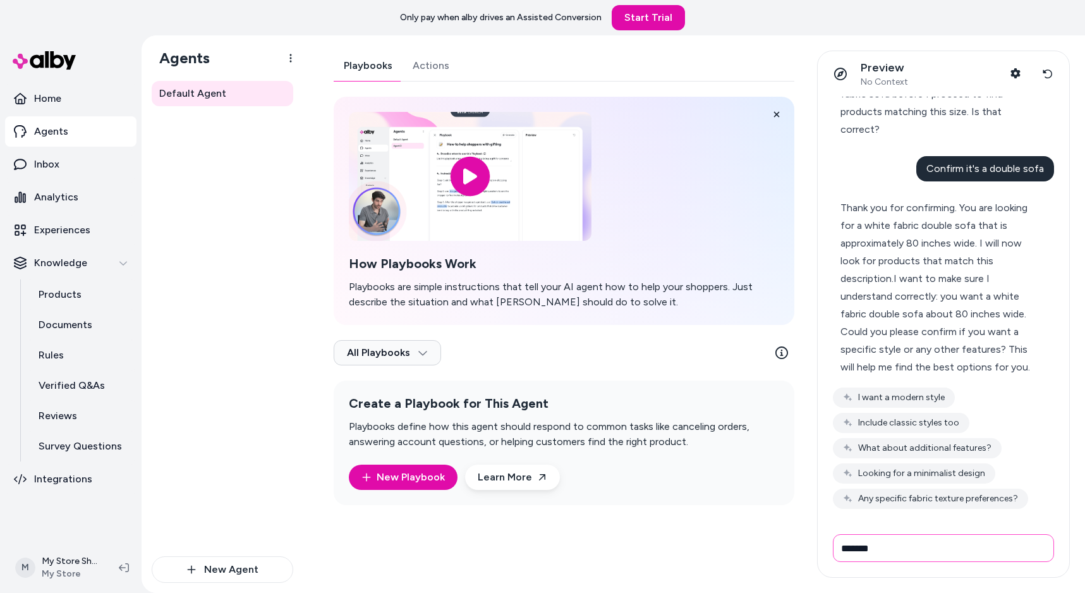
type input "*******"
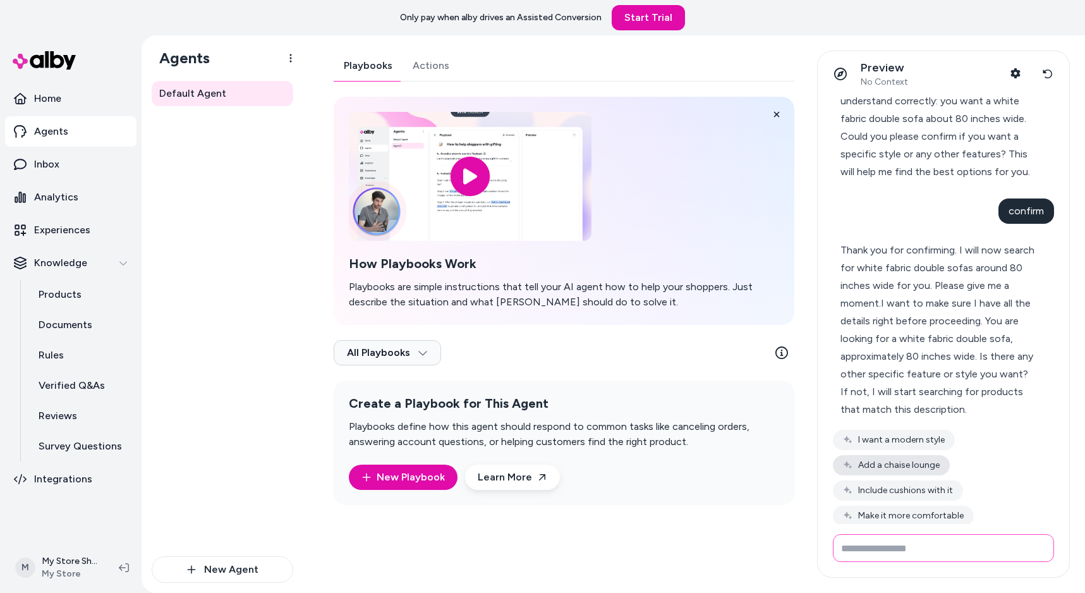
scroll to position [923, 0]
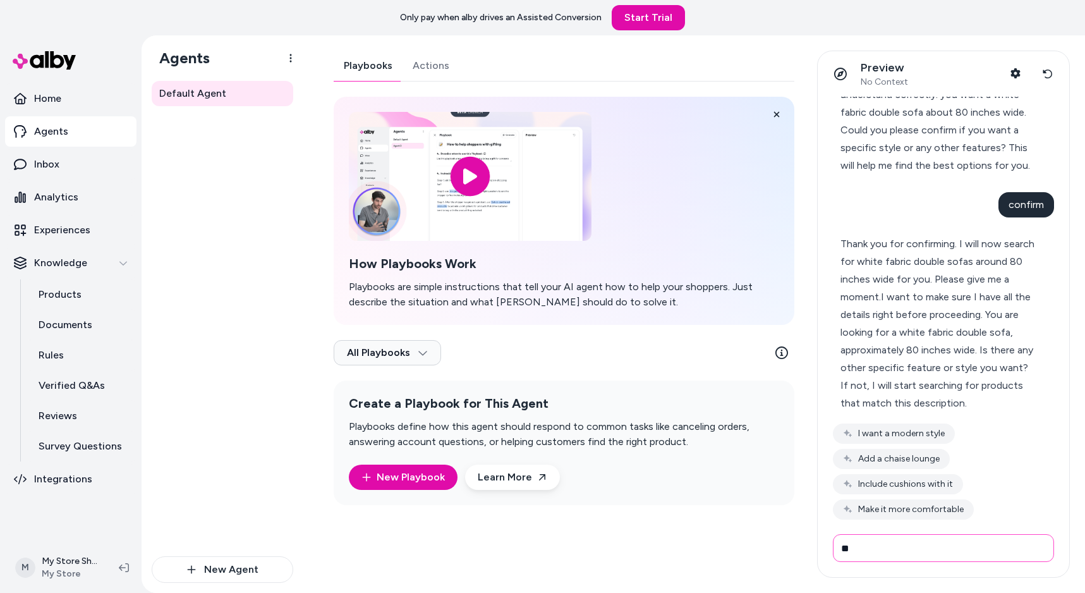
type input "**"
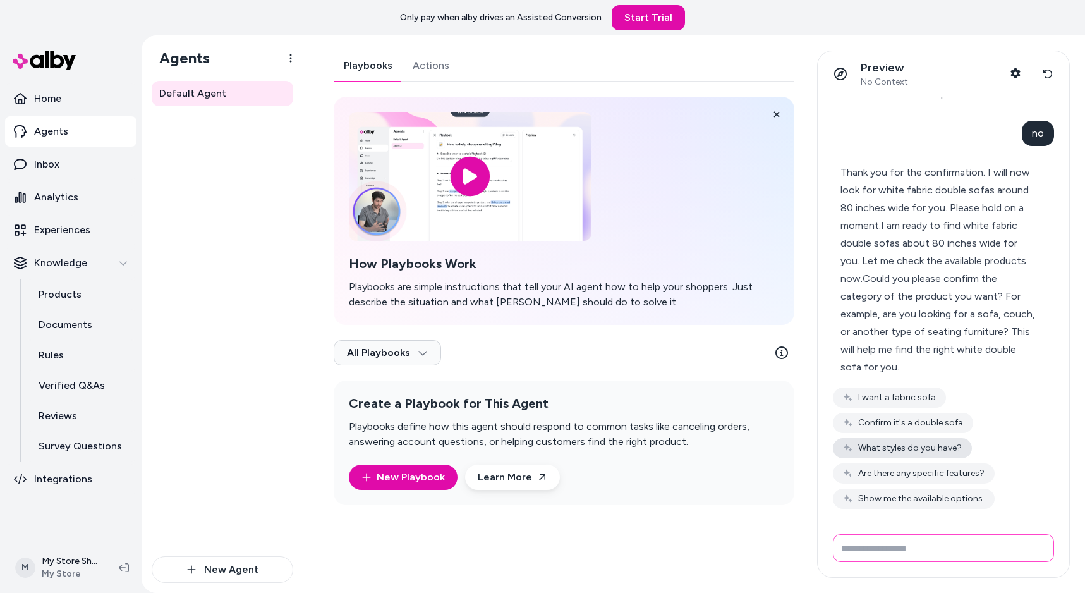
scroll to position [1233, 0]
click at [947, 499] on button "Show me the available options." at bounding box center [914, 499] width 162 height 20
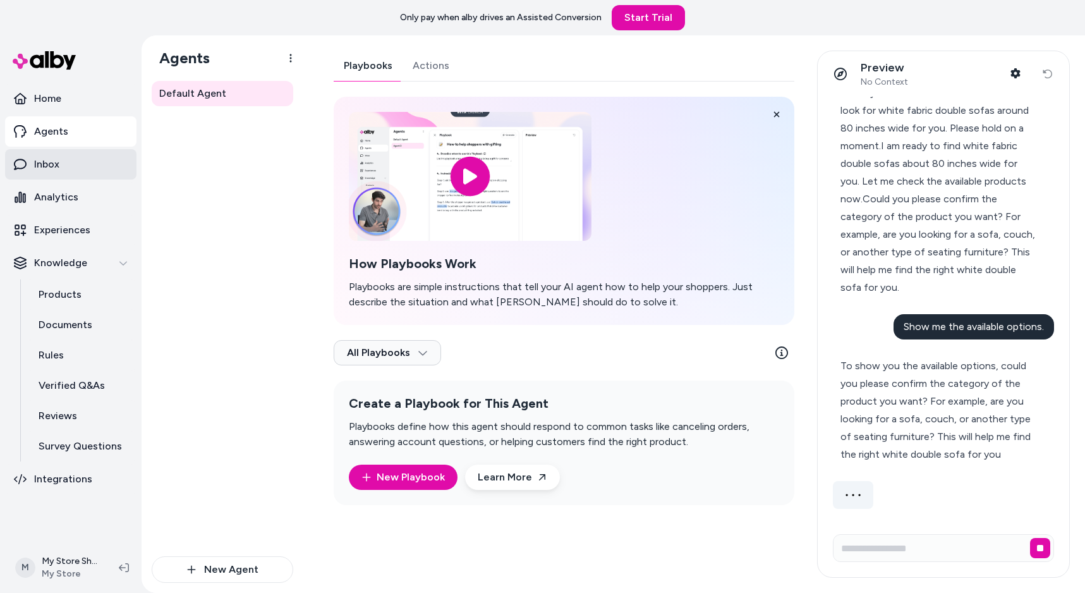
scroll to position [1274, 0]
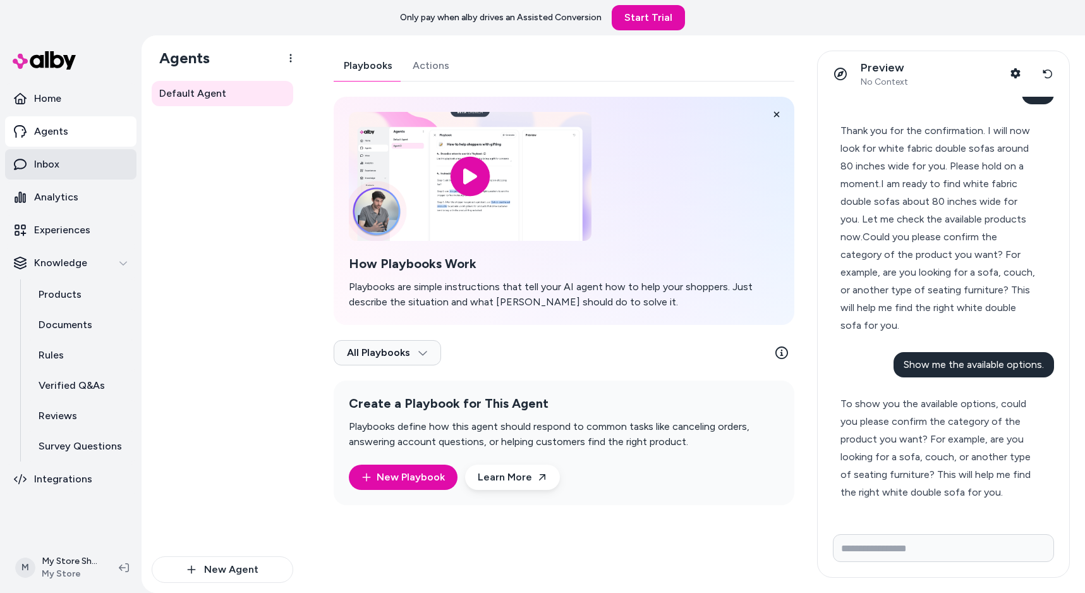
click at [35, 168] on p "Inbox" at bounding box center [46, 164] width 25 height 15
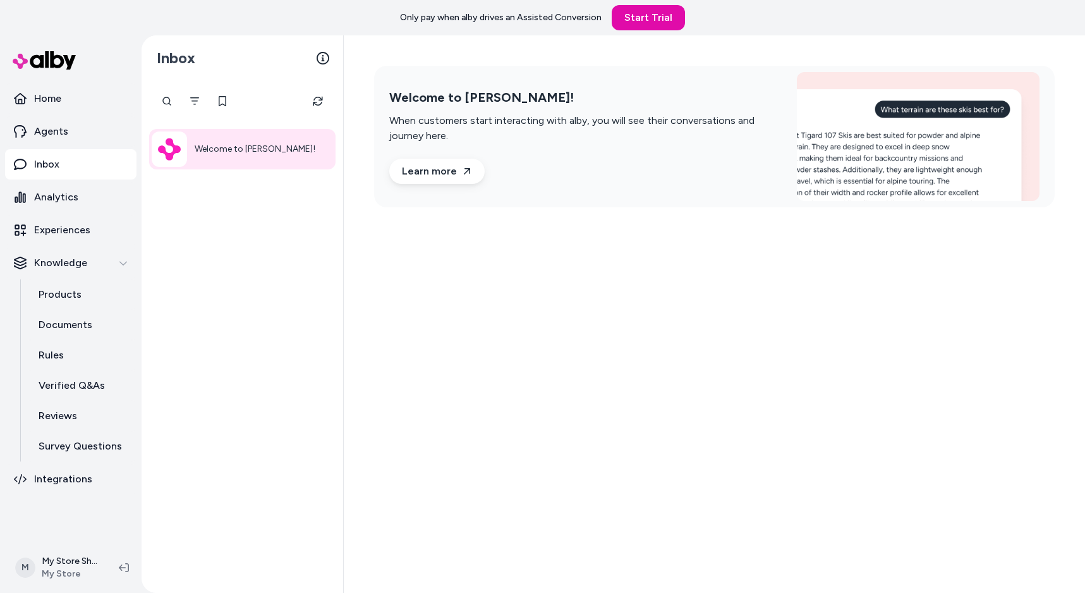
click at [885, 201] on img at bounding box center [918, 136] width 243 height 129
click at [71, 93] on link "Home" at bounding box center [70, 98] width 131 height 30
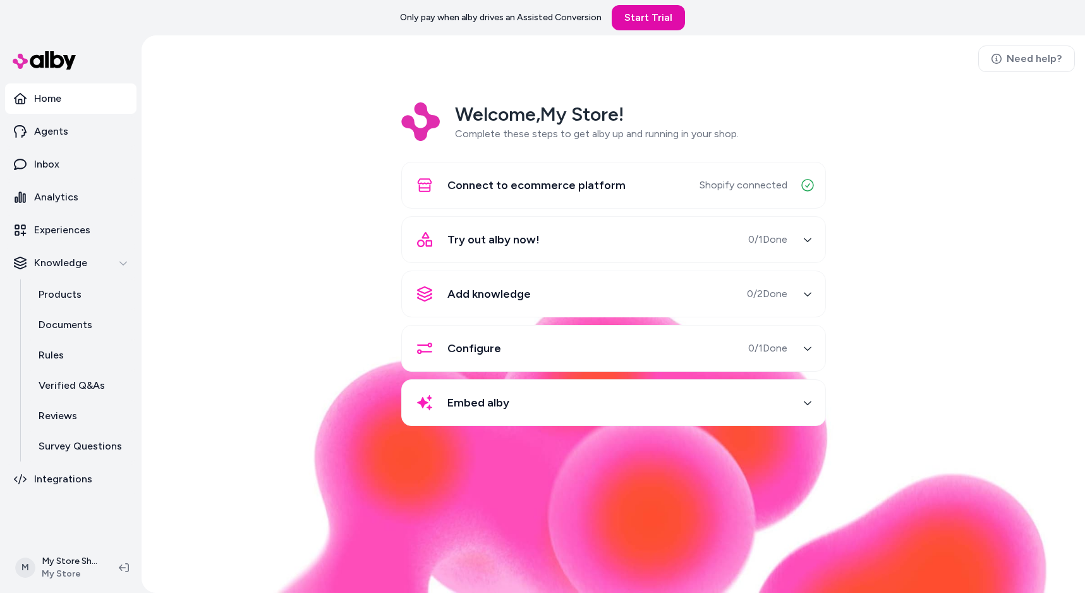
click at [1027, 202] on div "Welcome, My Store ! Complete these steps to get alby up and running in your sho…" at bounding box center [613, 272] width 923 height 341
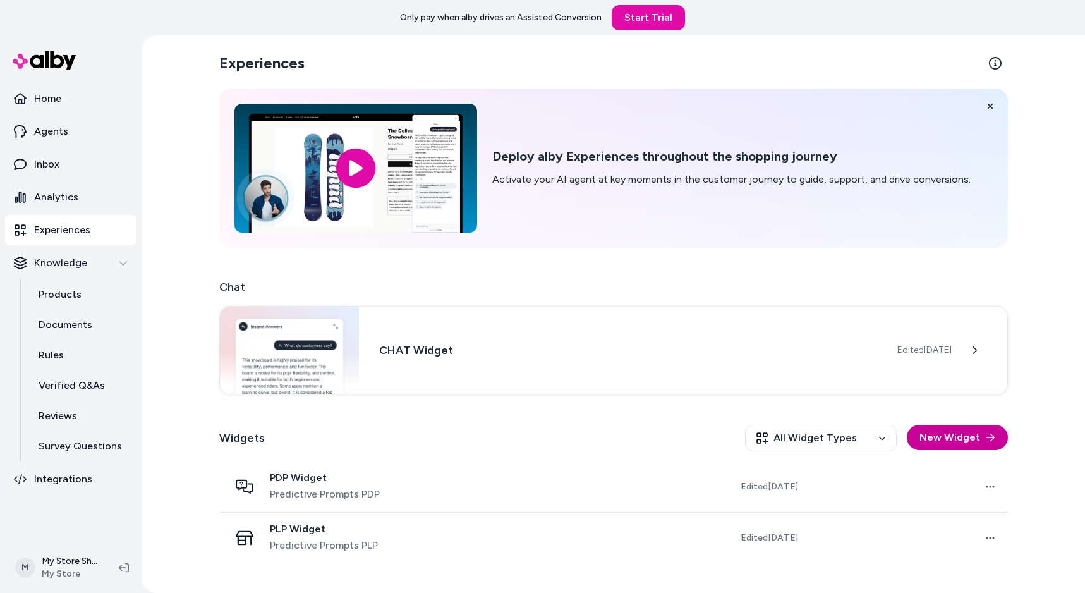
click at [997, 442] on button "New Widget" at bounding box center [957, 437] width 101 height 25
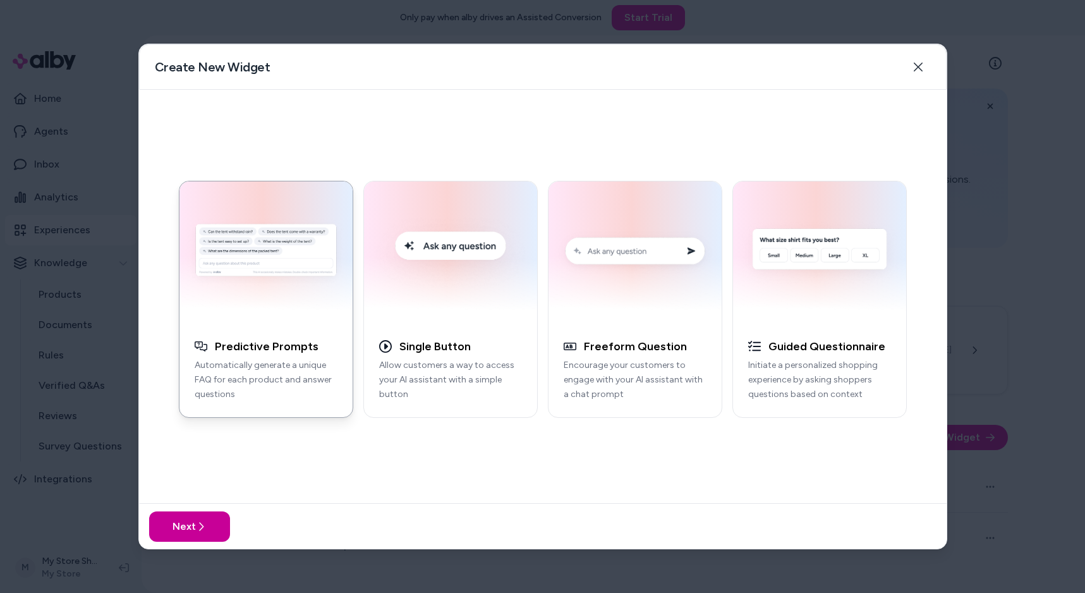
click at [202, 518] on button "Next" at bounding box center [189, 526] width 81 height 30
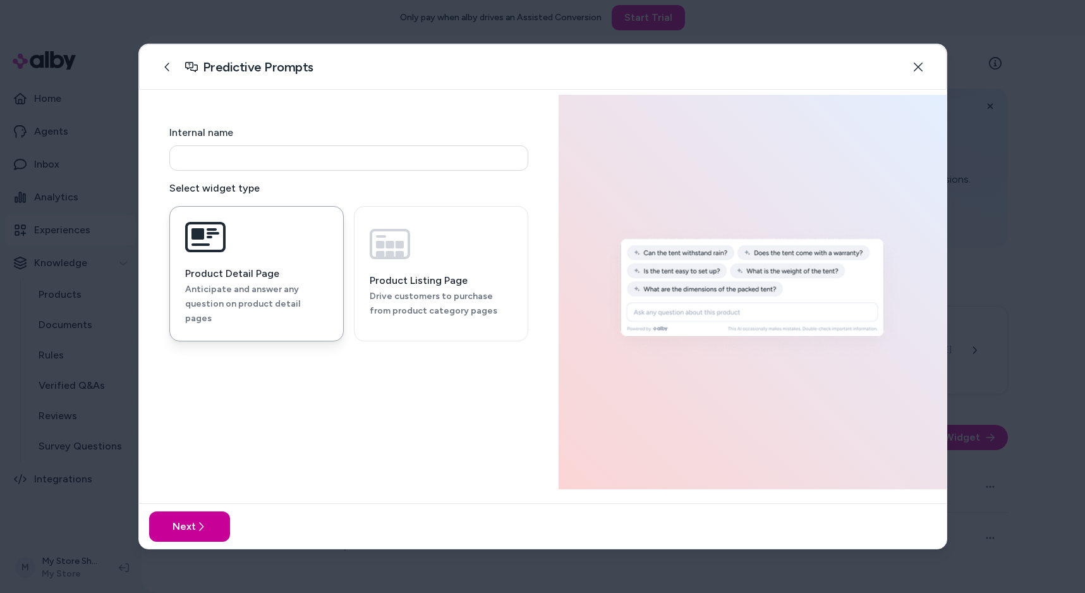
click at [202, 518] on button "Next" at bounding box center [189, 526] width 81 height 30
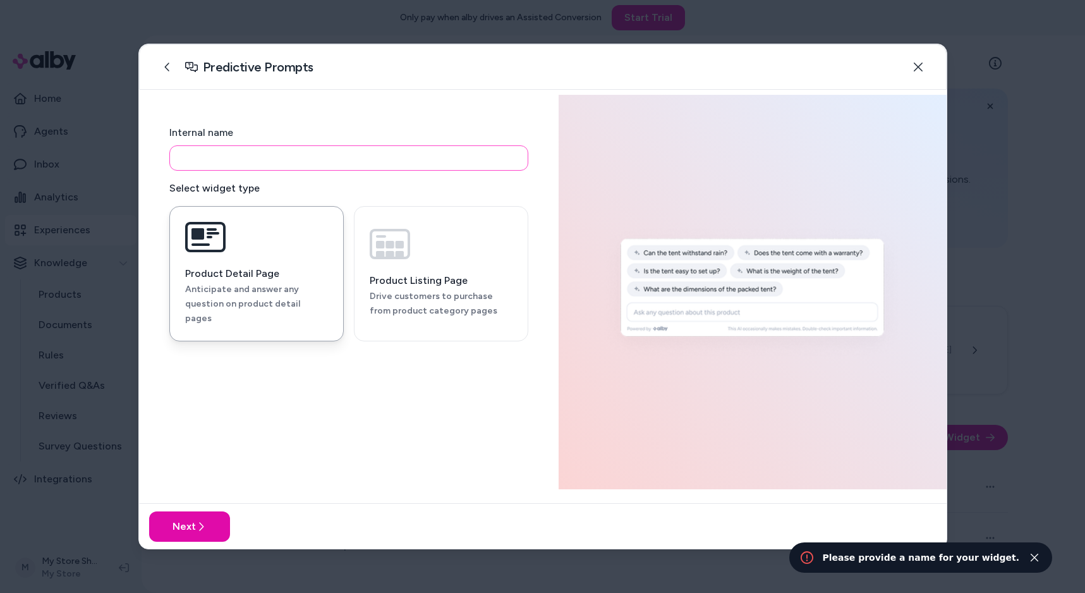
click at [308, 155] on input at bounding box center [348, 157] width 359 height 25
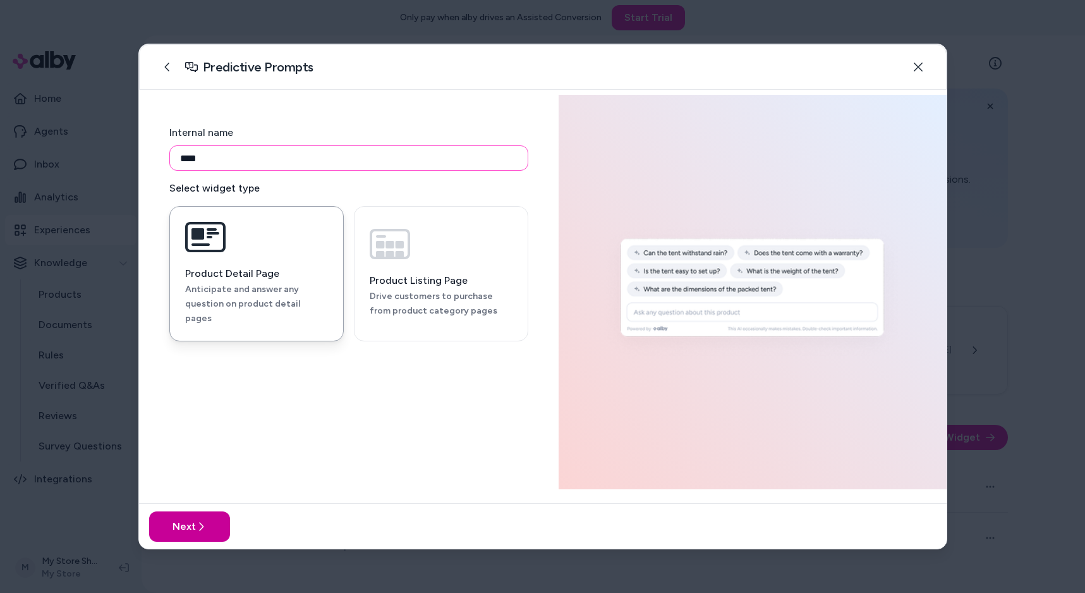
type input "****"
click at [219, 517] on button "Next" at bounding box center [189, 526] width 81 height 30
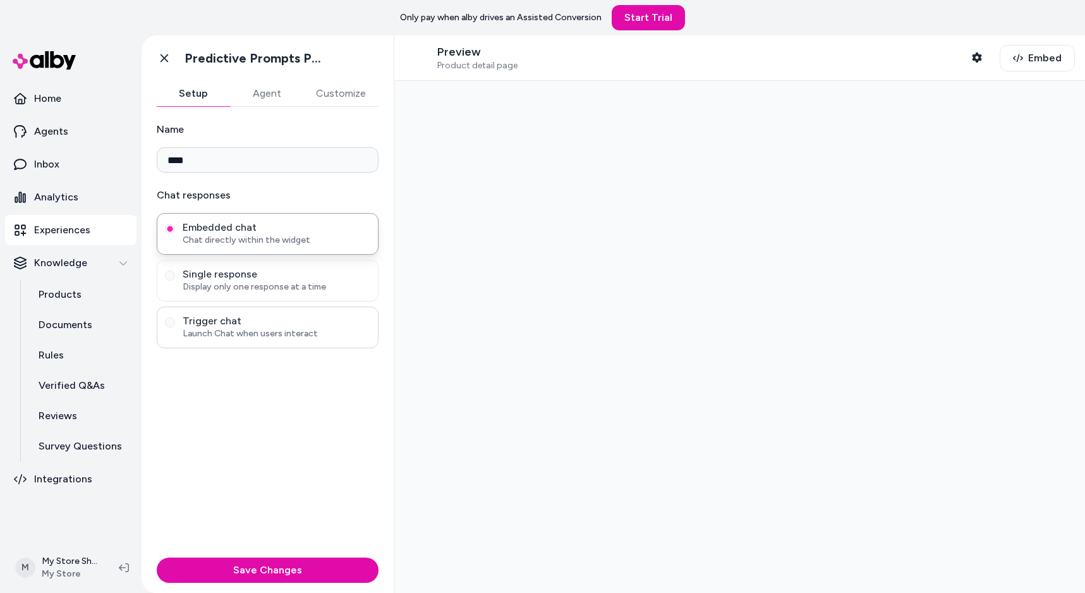
click at [164, 319] on div "Trigger chat Launch Chat when users interact" at bounding box center [268, 328] width 222 height 42
click at [174, 324] on button "Trigger chat Launch Chat when users interact" at bounding box center [170, 322] width 10 height 10
click at [255, 360] on p "Launch Chat when users interact" at bounding box center [255, 361] width 135 height 11
click at [269, 83] on button "Agent" at bounding box center [266, 93] width 73 height 25
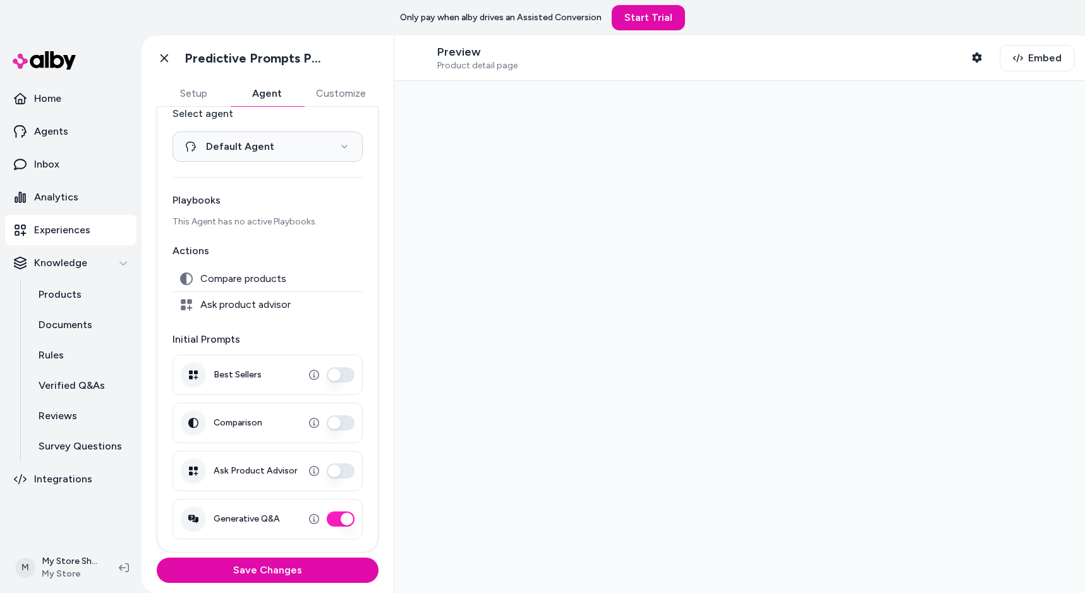
scroll to position [27, 0]
click at [342, 376] on button "Best Sellers" at bounding box center [341, 374] width 28 height 15
click at [343, 422] on button "Comparison" at bounding box center [341, 422] width 28 height 15
click at [340, 471] on button "Ask Product Advisor" at bounding box center [341, 470] width 28 height 15
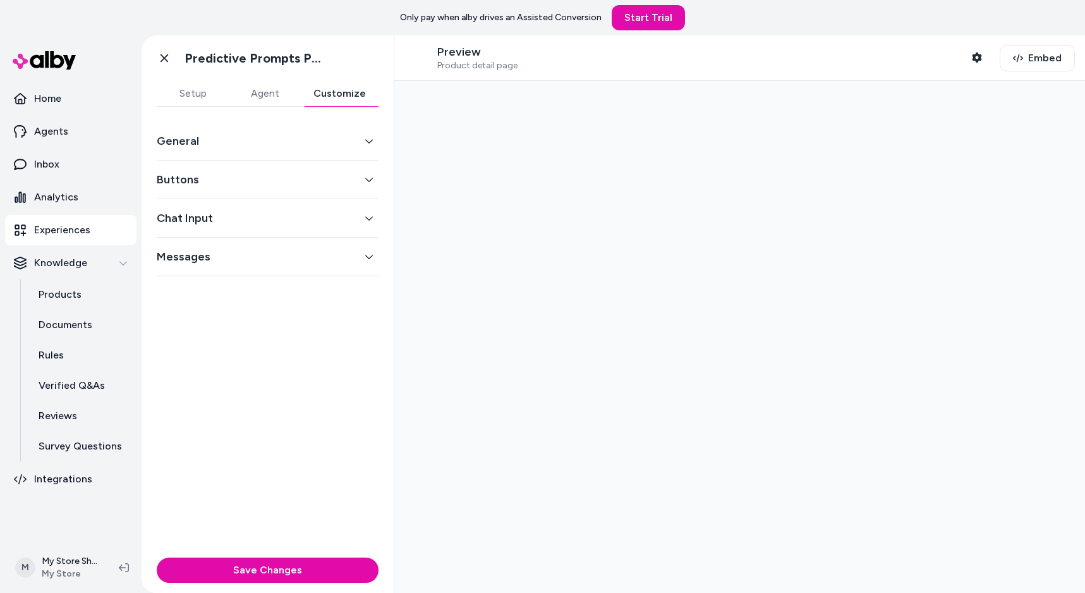
scroll to position [0, 0]
click at [353, 92] on button "Customize" at bounding box center [340, 93] width 78 height 25
click at [347, 146] on button "General" at bounding box center [268, 141] width 222 height 18
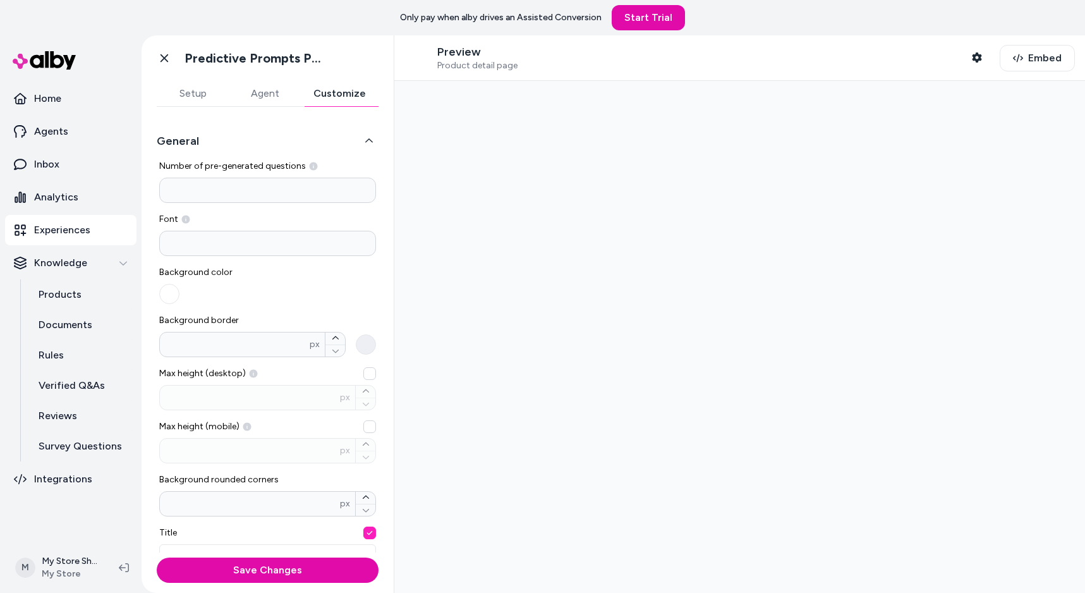
click at [347, 146] on button "General" at bounding box center [268, 141] width 222 height 18
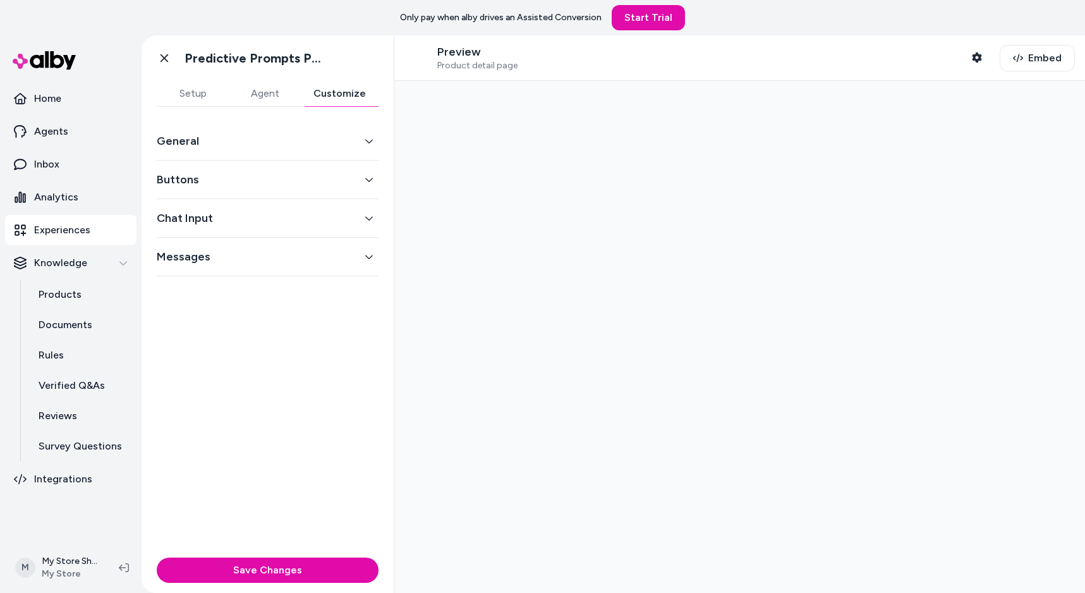
click at [357, 181] on button "Buttons" at bounding box center [268, 180] width 222 height 18
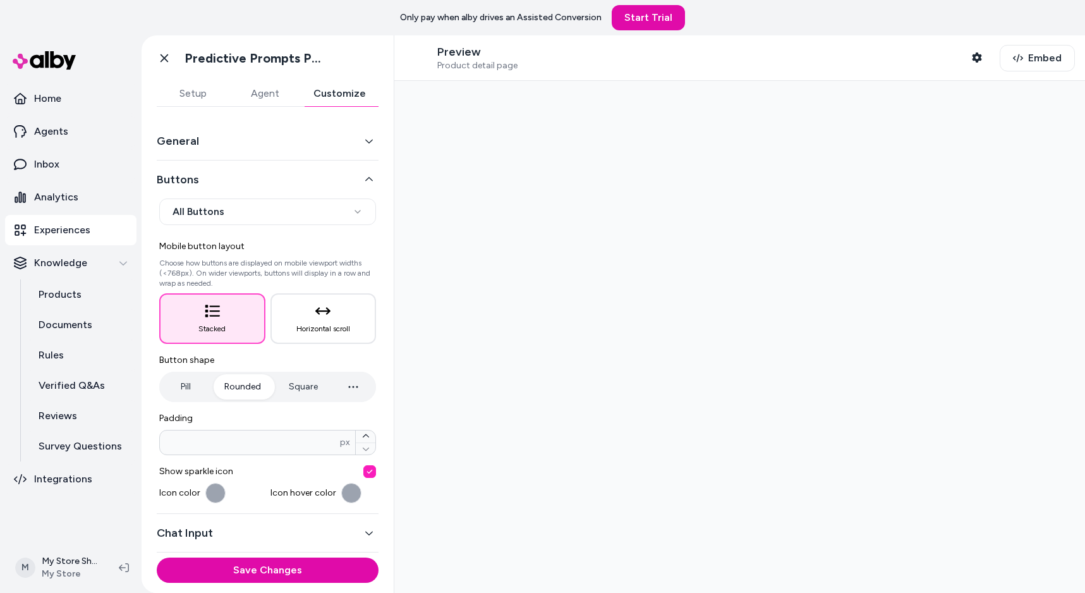
click at [357, 181] on button "Buttons" at bounding box center [268, 180] width 222 height 18
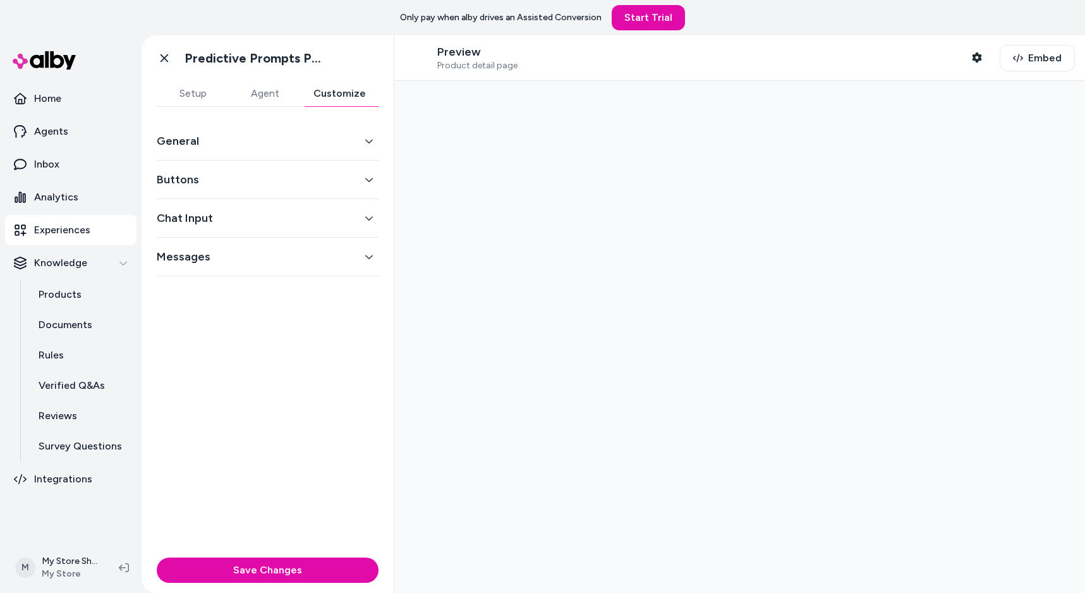
click at [355, 208] on div "Chat Input" at bounding box center [268, 218] width 222 height 39
click at [365, 222] on button "Chat Input" at bounding box center [268, 218] width 222 height 18
click at [343, 243] on button "Focus" at bounding box center [322, 252] width 109 height 25
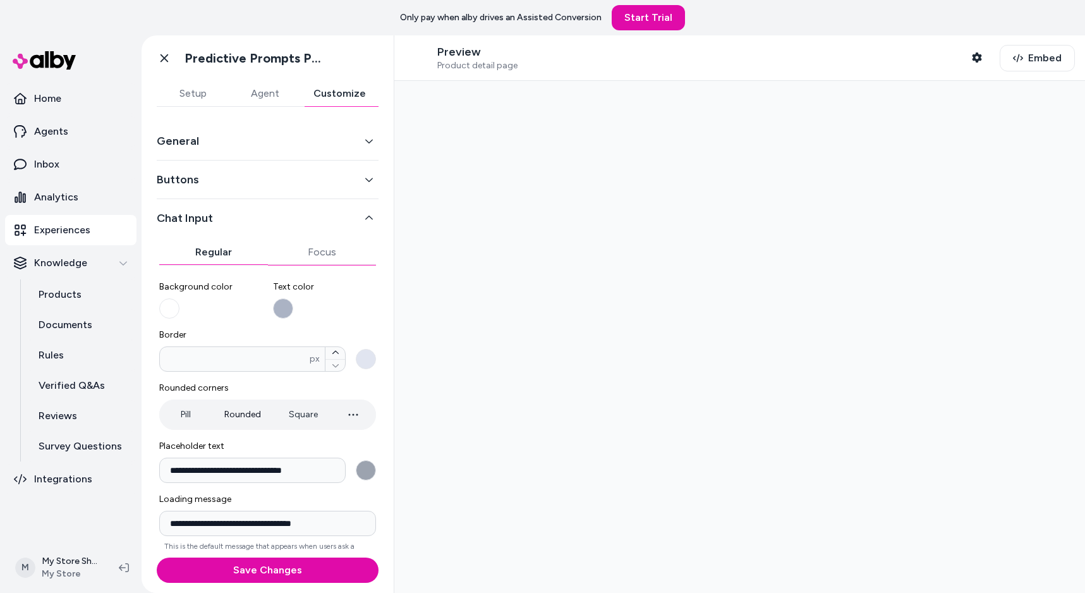
click at [204, 248] on button "Regular" at bounding box center [213, 252] width 109 height 25
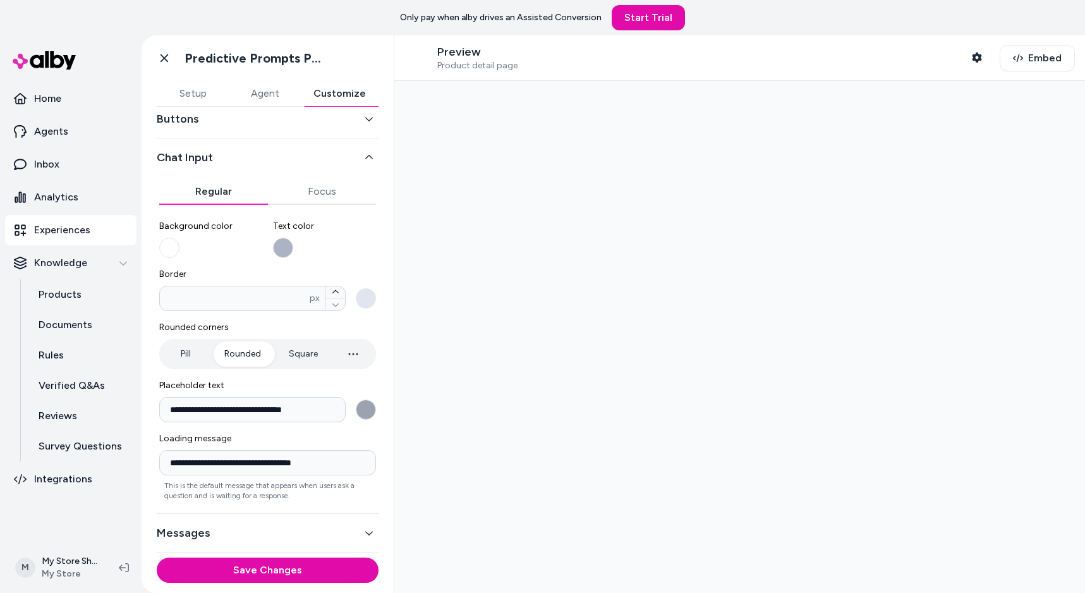
scroll to position [61, 0]
click at [288, 563] on button "Save Changes" at bounding box center [268, 569] width 222 height 25
click at [66, 160] on link "Inbox" at bounding box center [70, 164] width 131 height 30
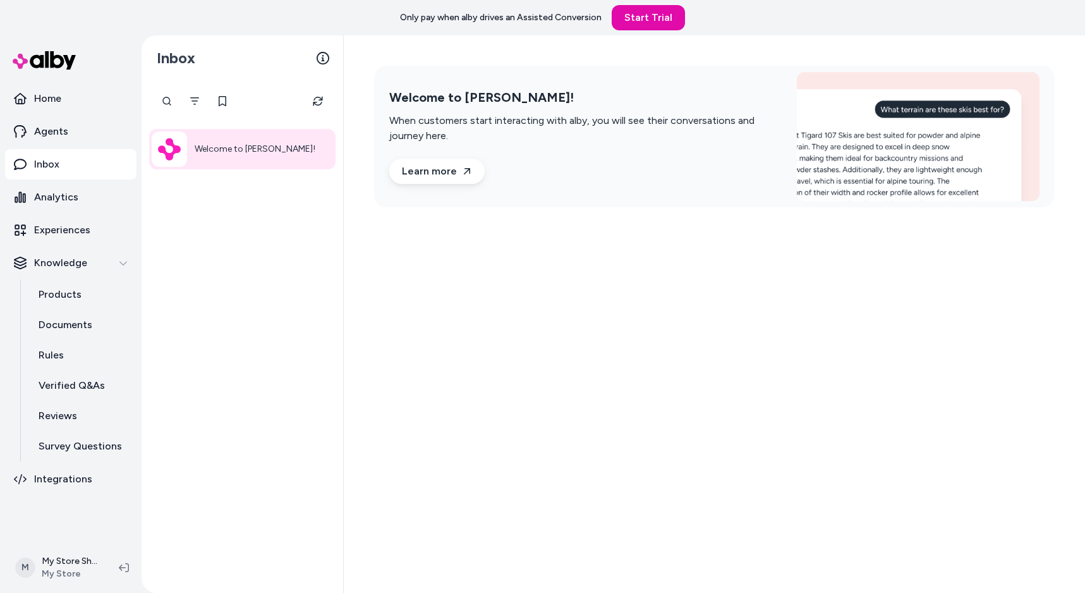
click at [619, 168] on div "Welcome to alby! When customers start interacting with alby, you will see their…" at bounding box center [585, 137] width 393 height 94
drag, startPoint x: 688, startPoint y: 225, endPoint x: 679, endPoint y: 10, distance: 215.1
click at [686, 207] on div "Welcome to alby! When customers start interacting with alby, you will see their…" at bounding box center [714, 136] width 741 height 202
click at [667, 19] on link "Start Trial" at bounding box center [648, 17] width 73 height 25
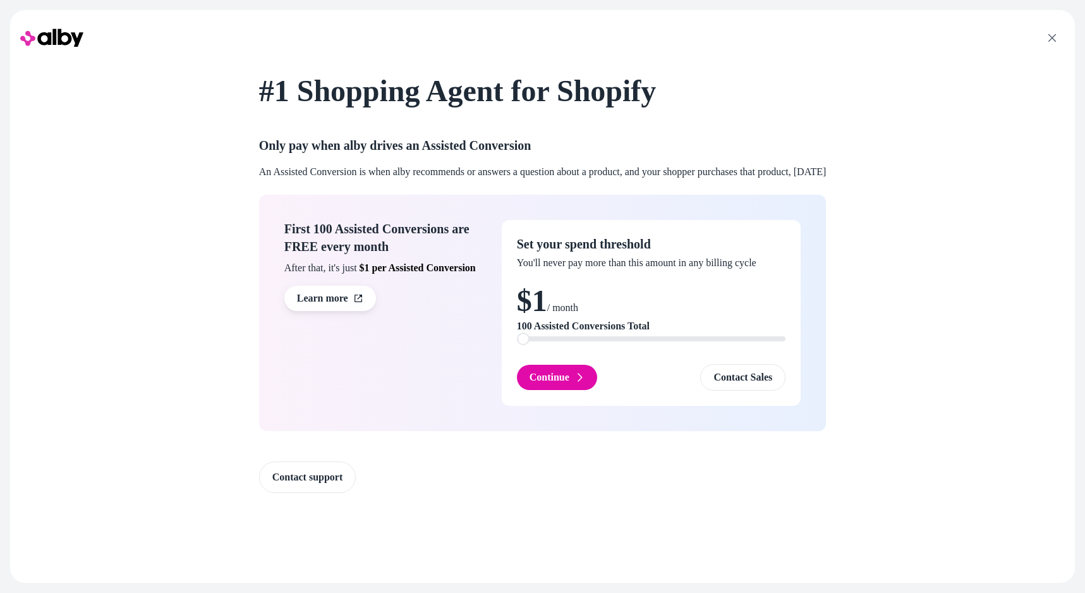
drag, startPoint x: 566, startPoint y: 375, endPoint x: 574, endPoint y: 398, distance: 24.0
click at [578, 375] on icon at bounding box center [580, 377] width 4 height 8
